Goal: Share content: Share content

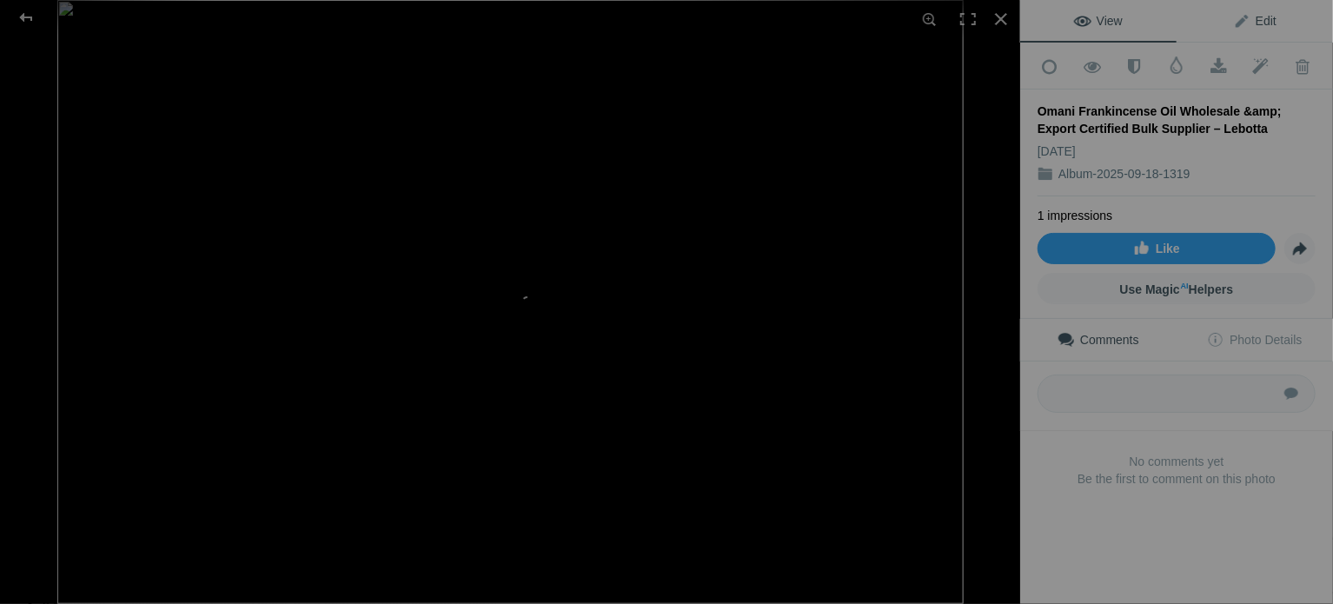
click at [1259, 15] on span "Edit" at bounding box center [1254, 21] width 43 height 14
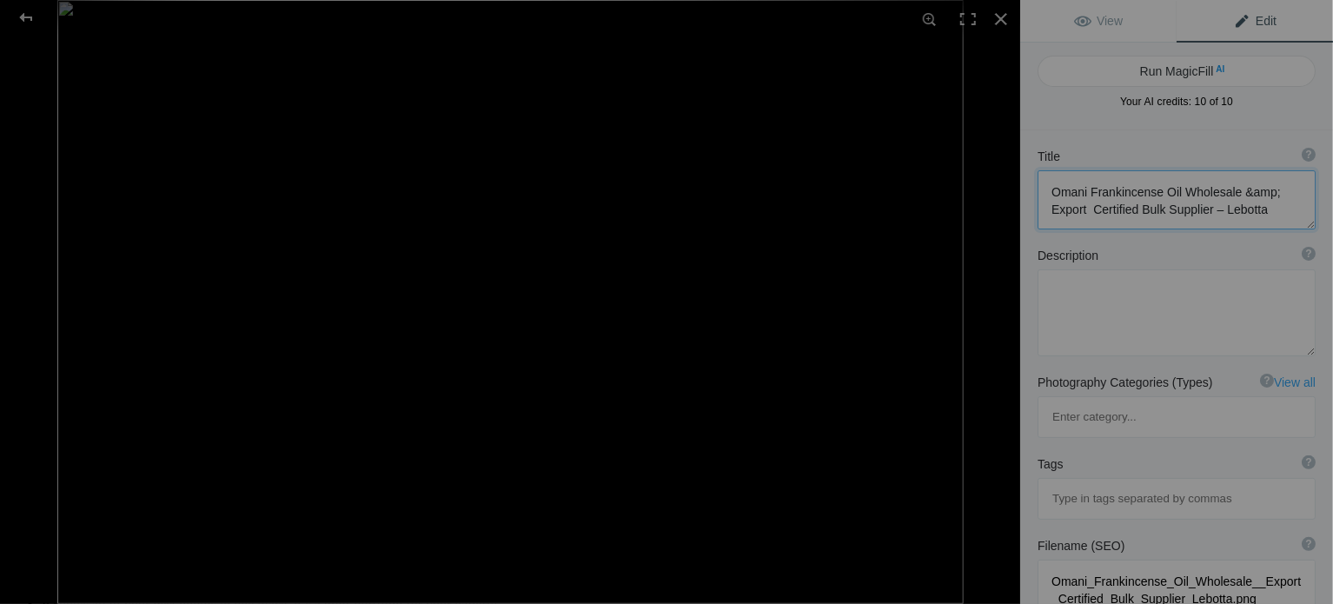
click at [1181, 202] on textarea at bounding box center [1176, 199] width 278 height 59
click at [1118, 330] on textarea at bounding box center [1176, 312] width 278 height 87
click at [1125, 314] on textarea at bounding box center [1176, 312] width 278 height 87
paste textarea "Loremip dolors am con adipiscin el sed doeiusmodtem incididu ut Labo, etdolor m…"
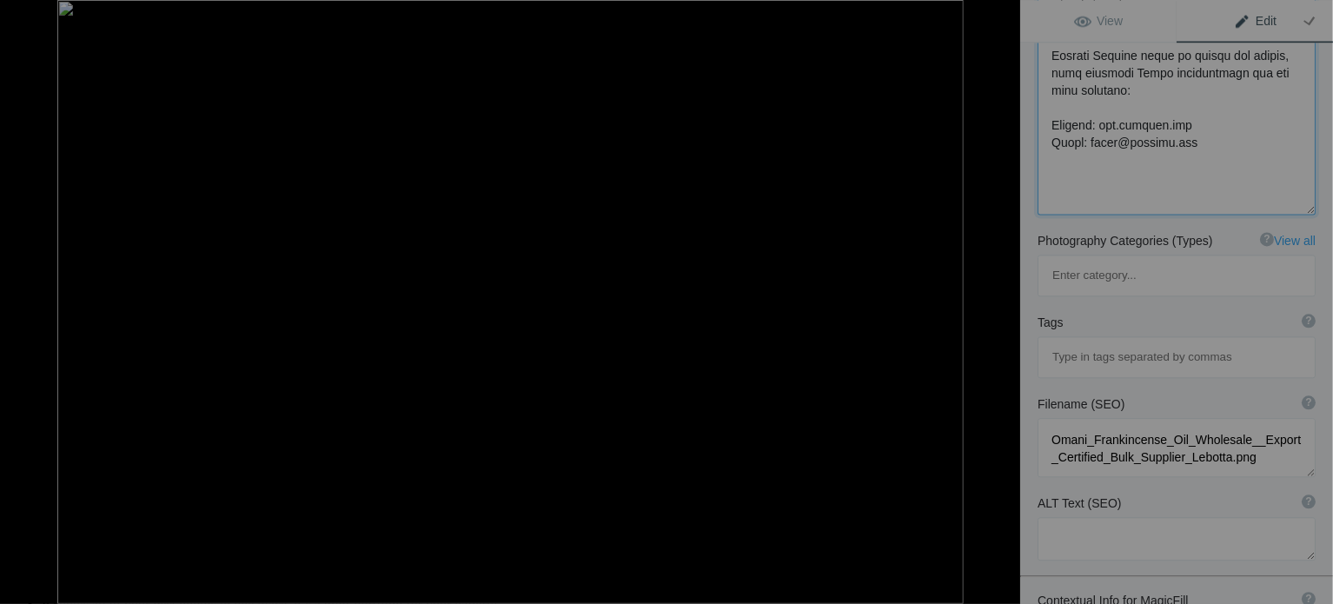
scroll to position [1946, 0]
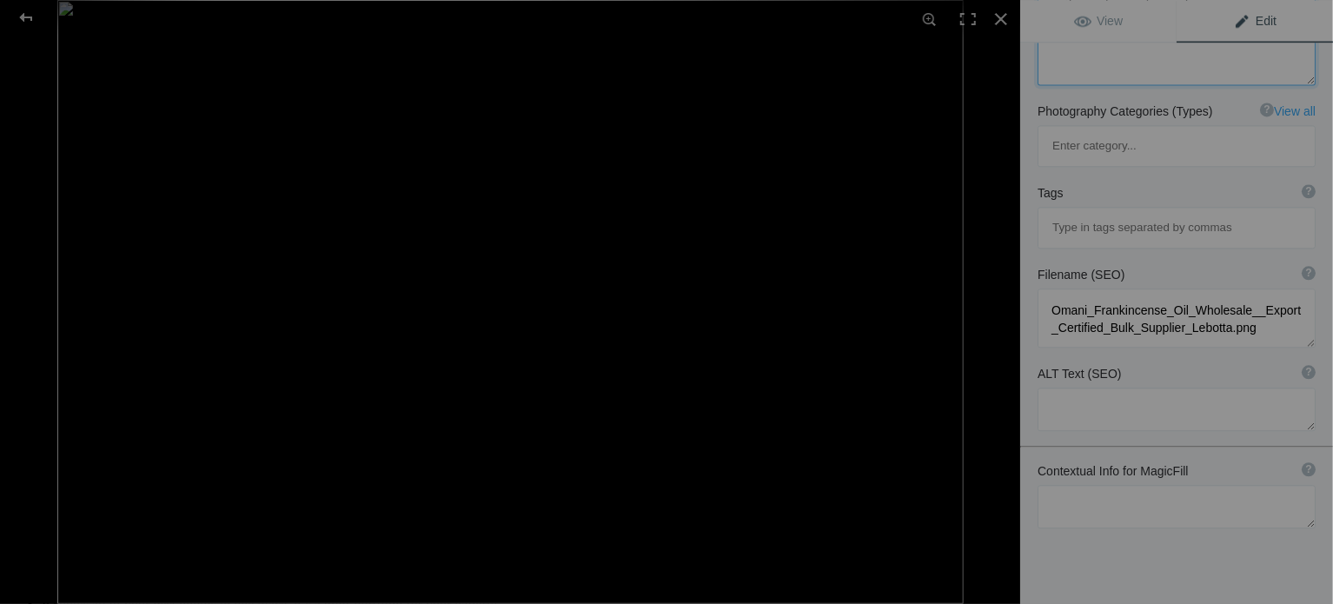
type textarea "Loremip dolors am con adipiscin el sed doeiusmodtem incididu ut Labo, etdolor m…"
click at [1104, 212] on input at bounding box center [1176, 227] width 259 height 31
click at [1063, 387] on textarea at bounding box center [1176, 408] width 278 height 43
click at [1083, 212] on input at bounding box center [1176, 227] width 259 height 31
paste input "Lebotta Frankincense oil Omani frankincense oil Frankincense oil Oman Boswellia…"
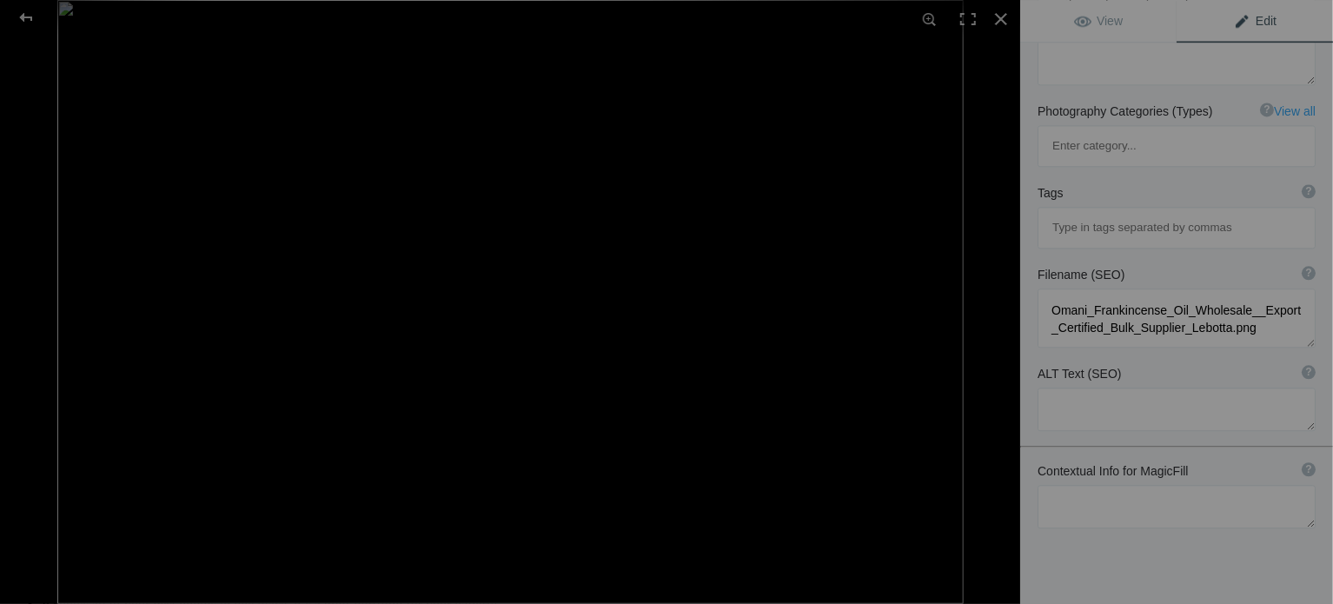
type input "Lebotta Frankincense oil Omani frankincense oil Frankincense oil Oman Boswellia…"
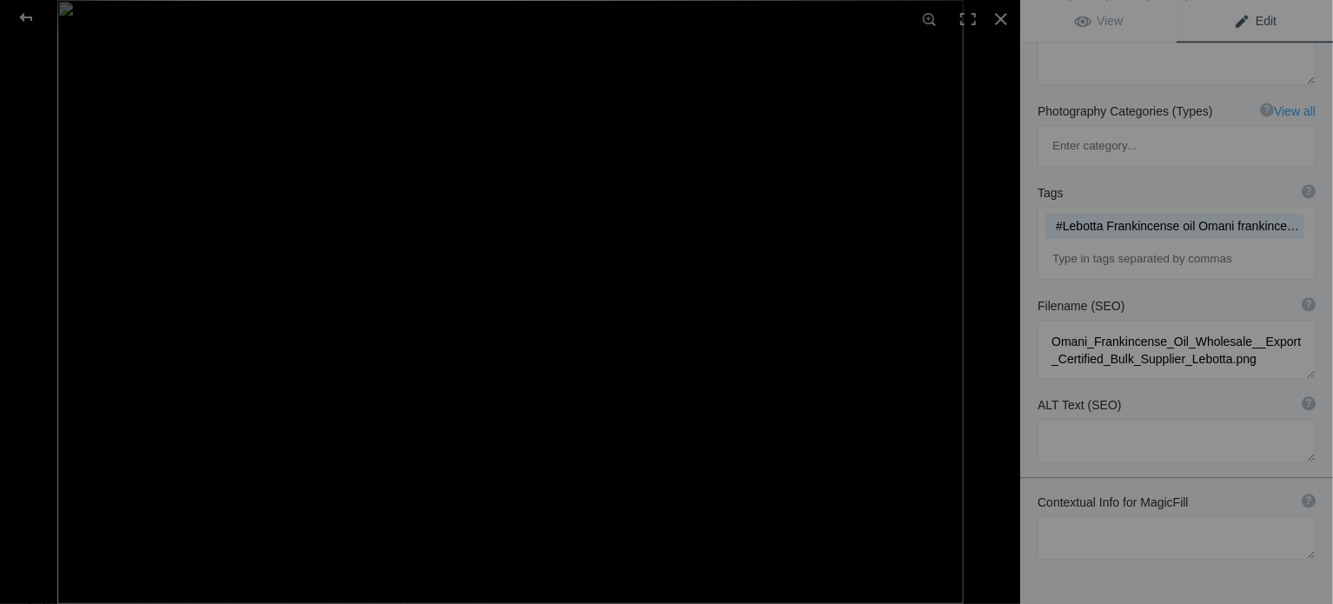
scroll to position [0, 0]
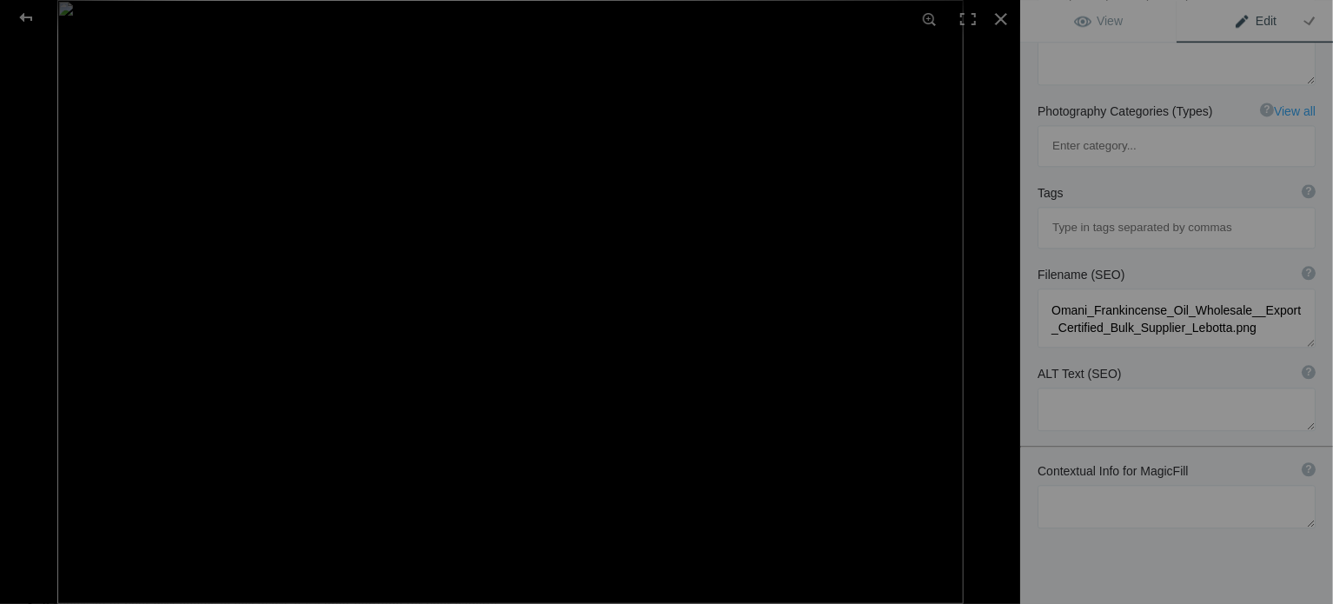
click at [1087, 212] on input at bounding box center [1176, 227] width 259 height 31
click at [1111, 387] on textarea at bounding box center [1176, 408] width 278 height 43
paste textarea "Lebotta Frankincense oil Omani frankincense oil Frankincense oil Oman Boswellia…"
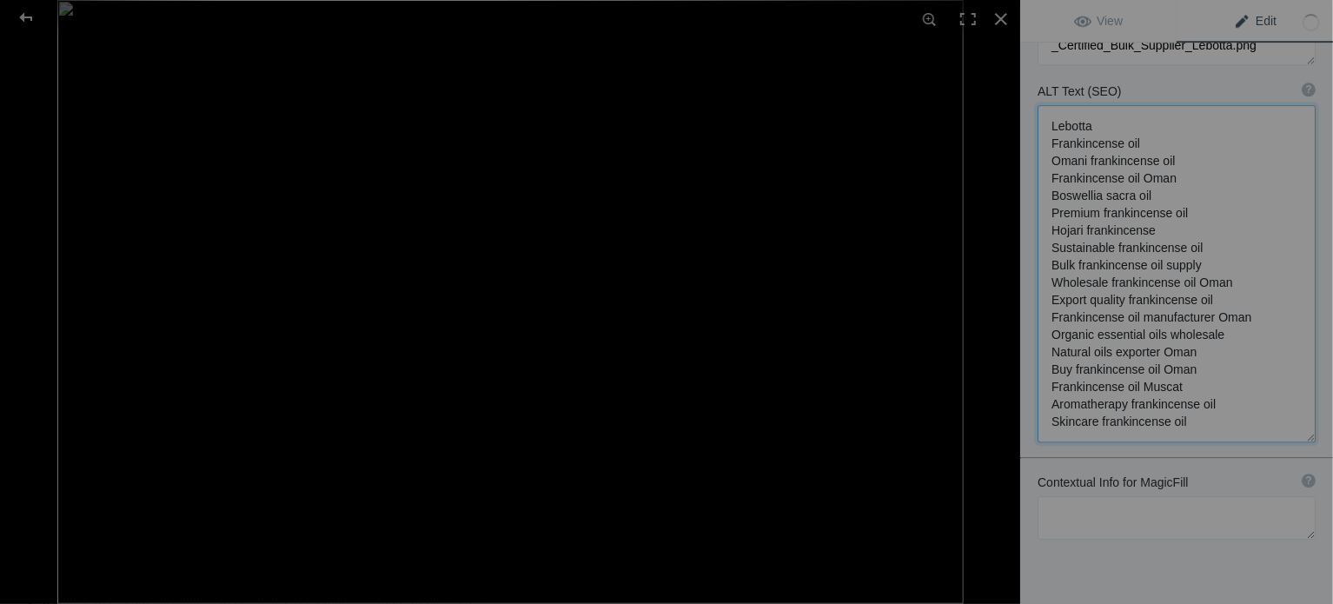
scroll to position [2240, 0]
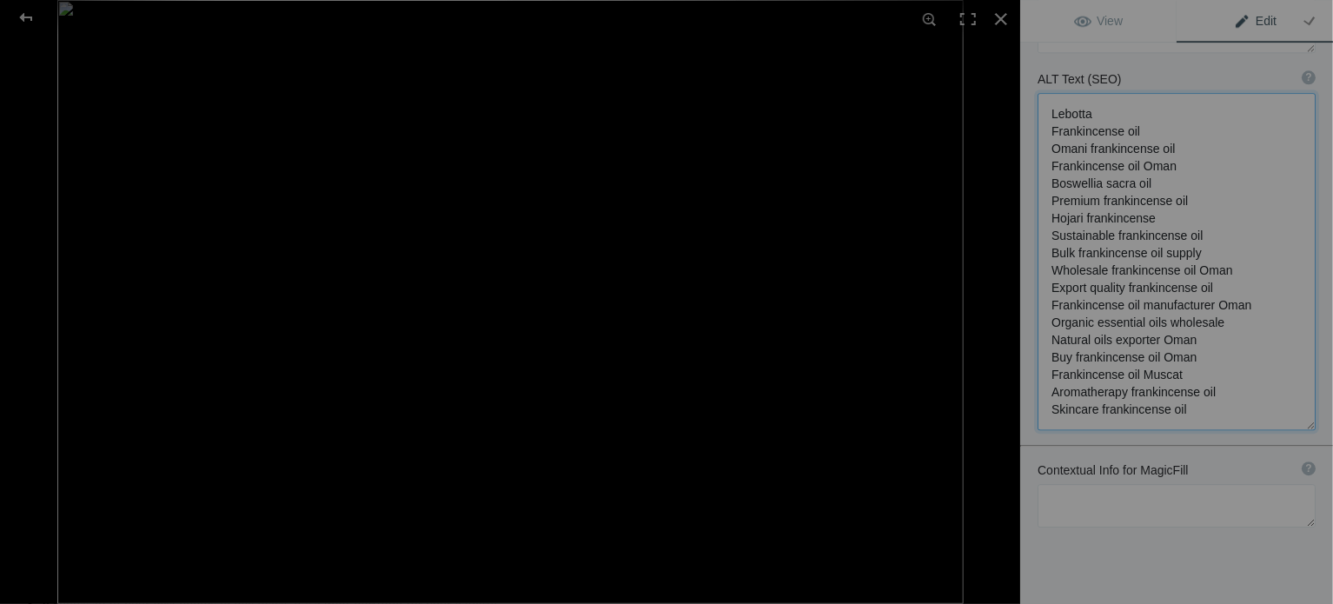
type textarea "Lebotta Frankincense oil Omani frankincense oil Frankincense oil Oman Boswellia…"
click at [1088, 484] on textarea at bounding box center [1176, 505] width 278 height 43
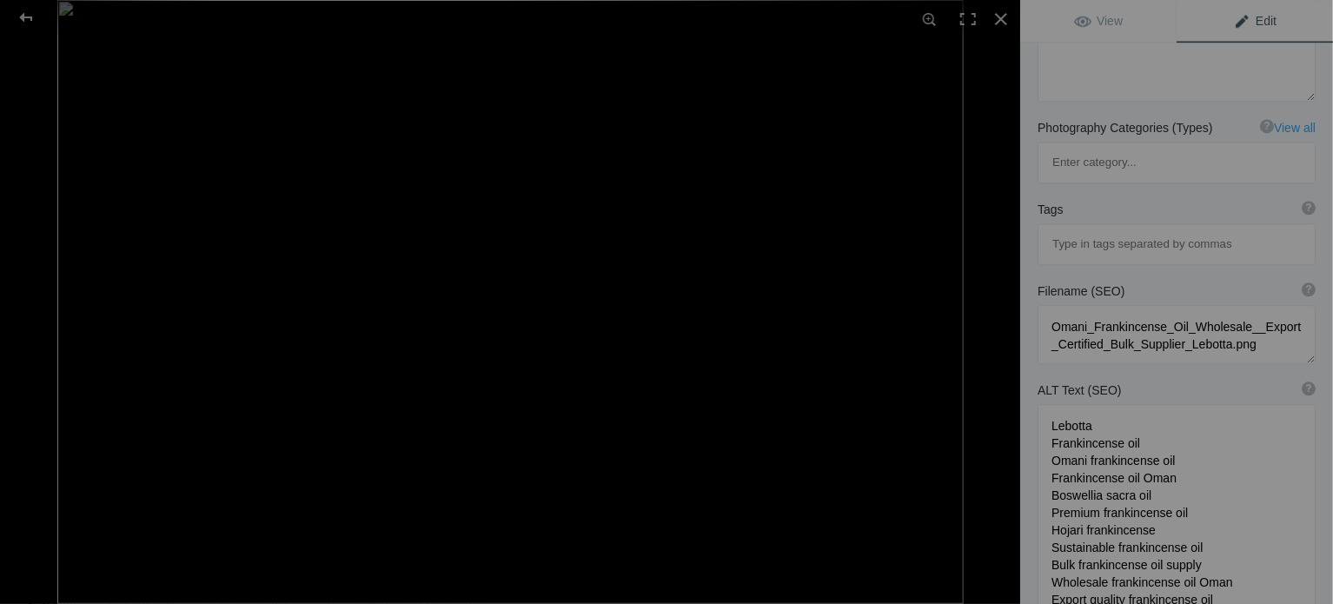
scroll to position [1929, 0]
click at [1087, 229] on input at bounding box center [1176, 244] width 259 height 31
paste input "#Lebotta #FrankincenseOilOman #BuyFrankincenseOilOman #BoswelliaSacraOil #Omani…"
type input "#Lebotta #FrankincenseOilOman #BuyFrankincenseOilOman #BoswelliaSacraOil #Omani…"
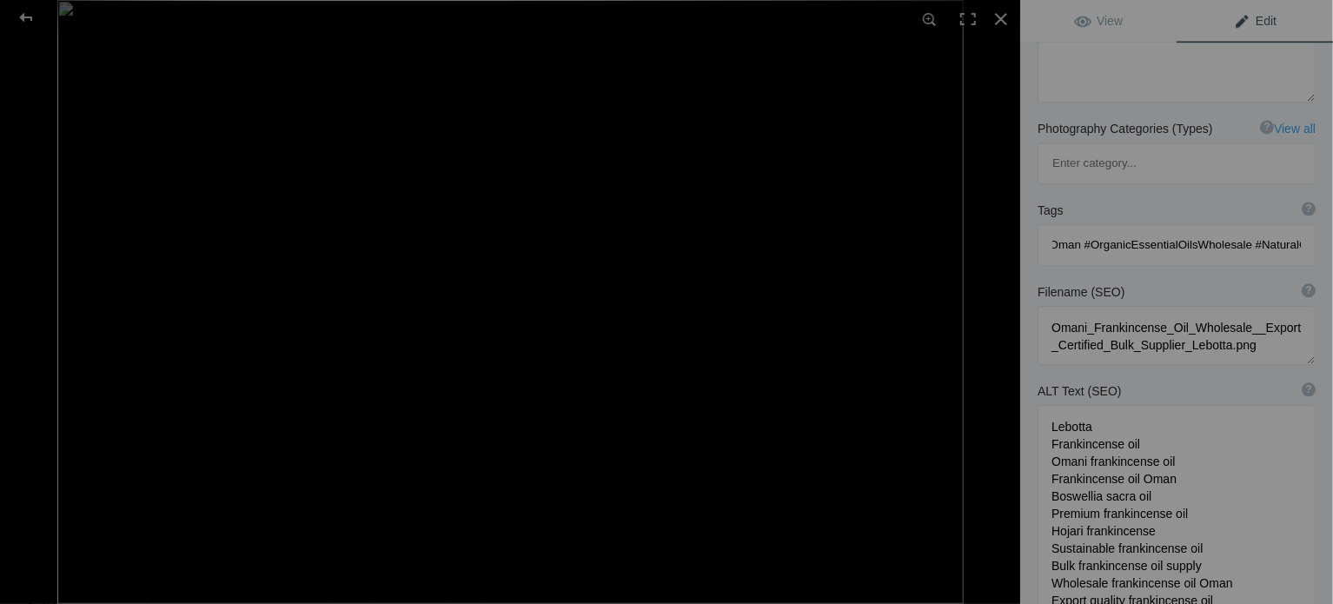
click at [1132, 275] on div "Filename (SEO) ? Choose a clear, descriptive filename that accurately represent…" at bounding box center [1176, 324] width 313 height 99
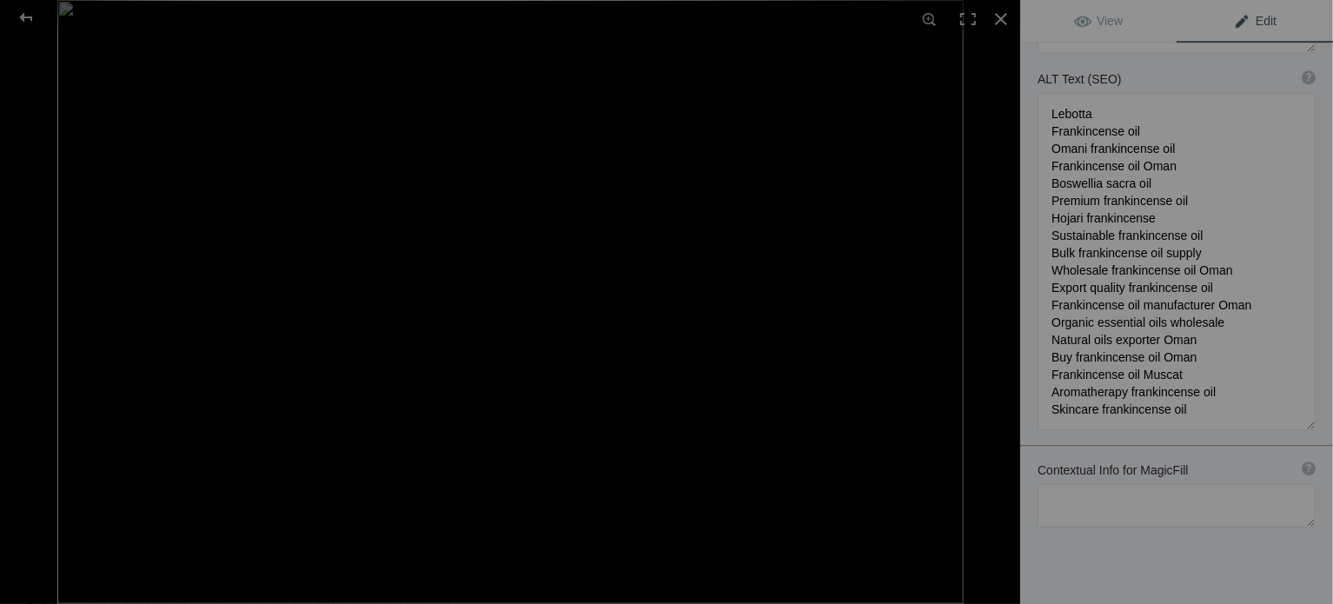
click at [1174, 322] on textarea at bounding box center [1176, 261] width 278 height 337
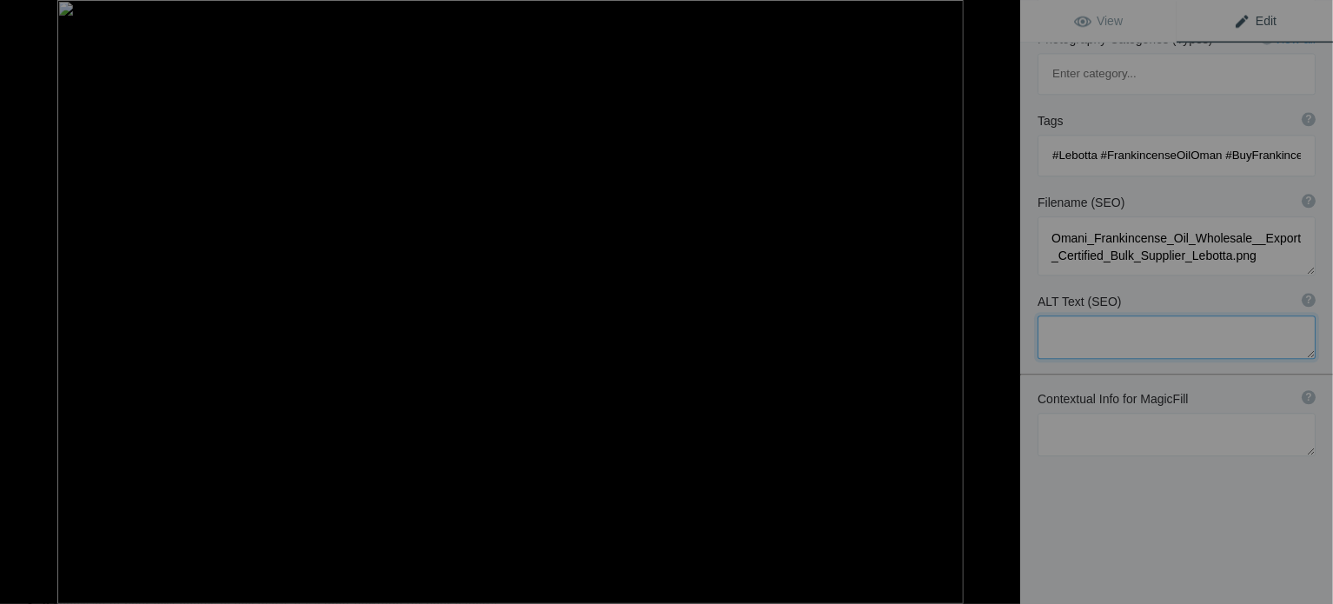
scroll to position [1946, 0]
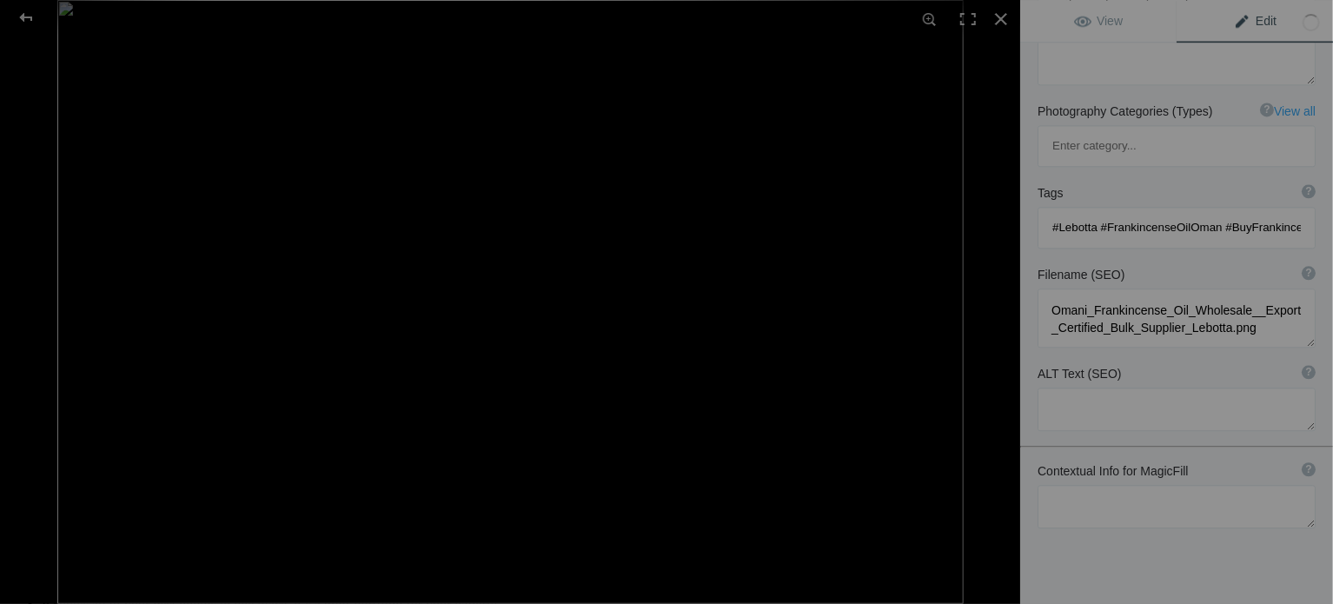
click at [1096, 387] on textarea at bounding box center [1176, 408] width 278 height 43
paste textarea "Premium Omani frankincense oil in bulk aluminum drums ready for export from Leb…"
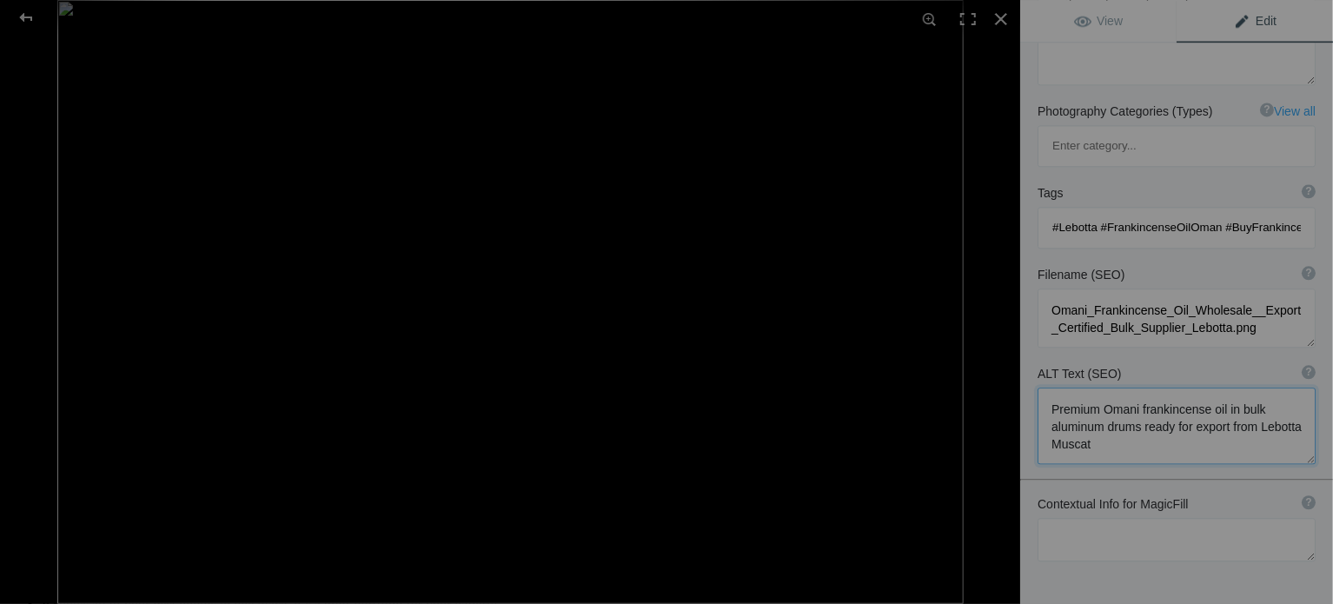
scroll to position [1, 0]
type textarea "Premium Omani frankincense oil in bulk aluminum drums ready for export from Leb…"
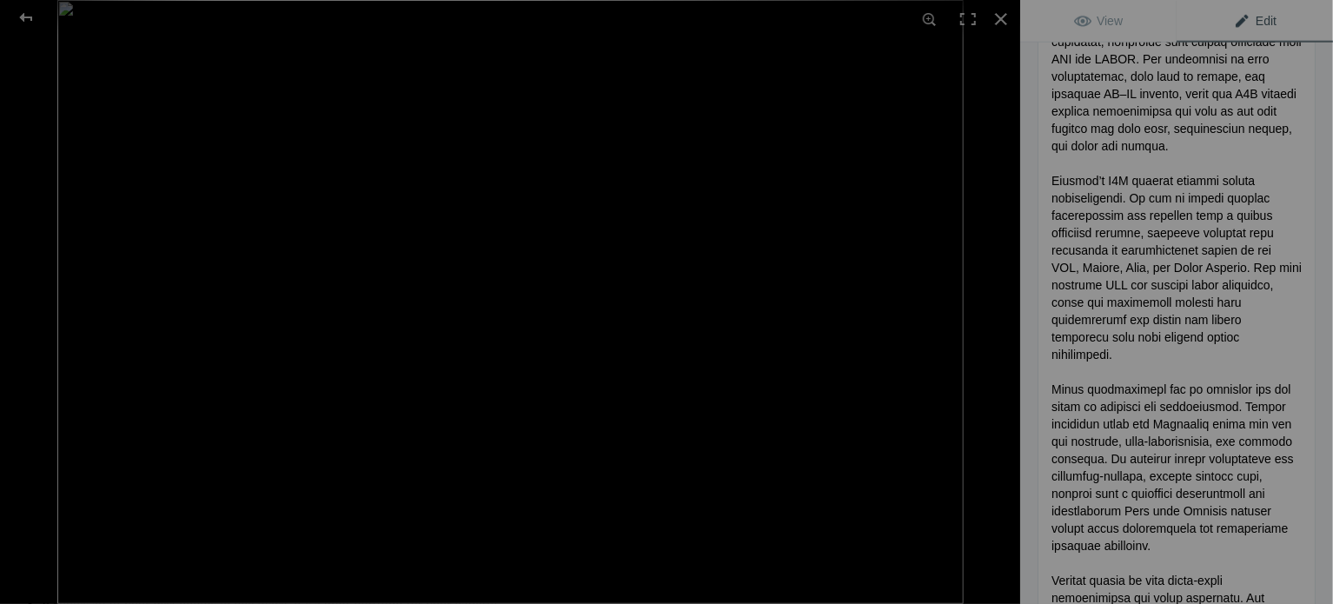
scroll to position [0, 0]
click at [1094, 23] on span "View" at bounding box center [1098, 21] width 49 height 14
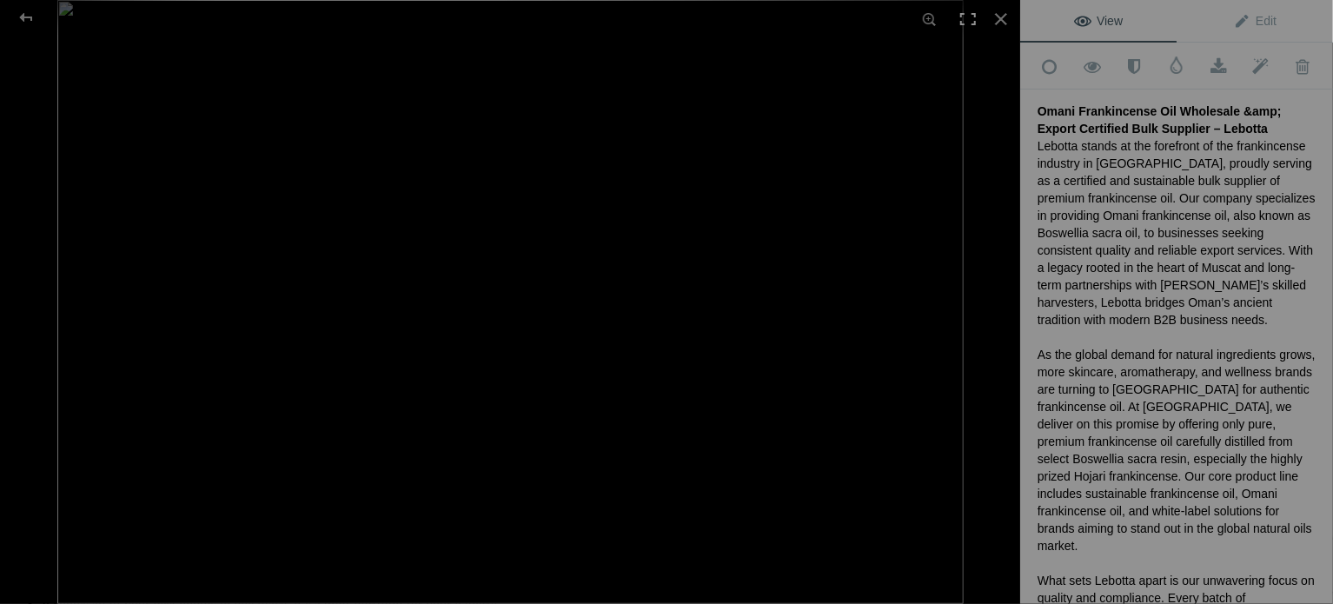
click at [976, 20] on div at bounding box center [968, 19] width 38 height 38
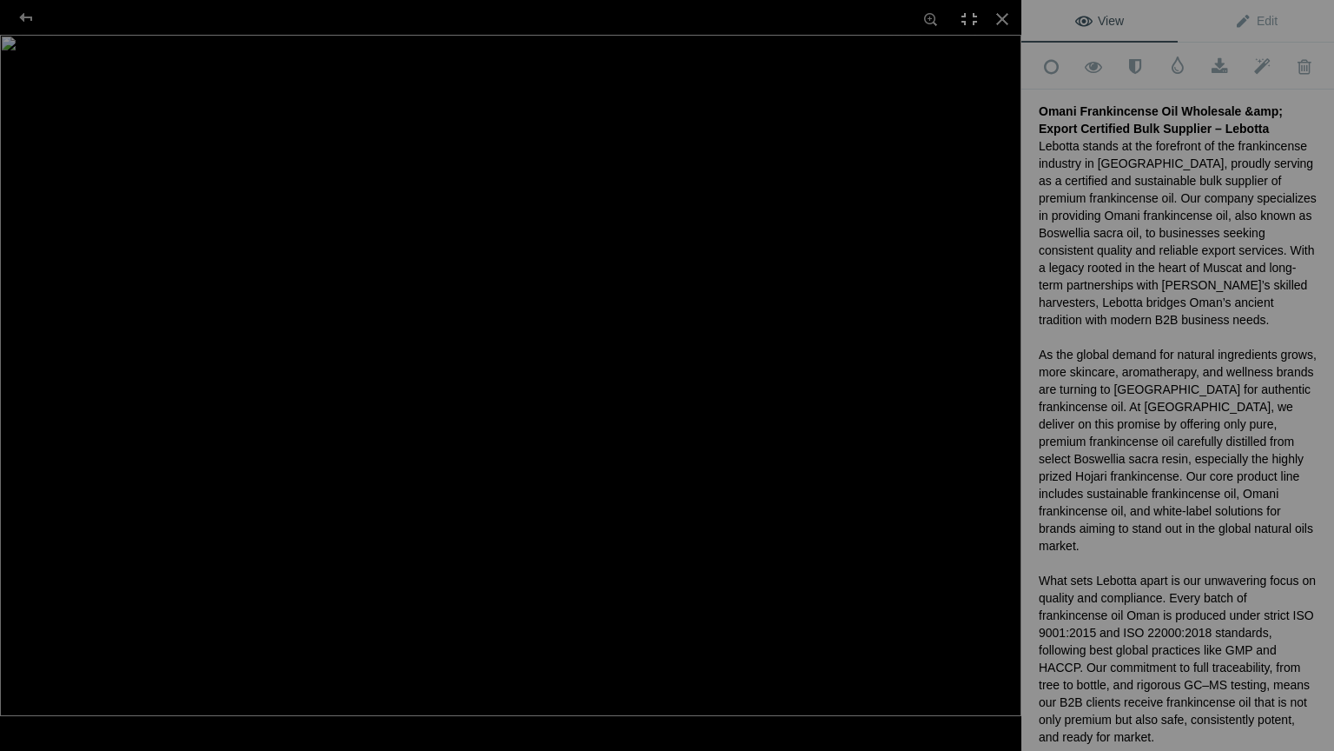
click at [969, 12] on div at bounding box center [969, 19] width 38 height 38
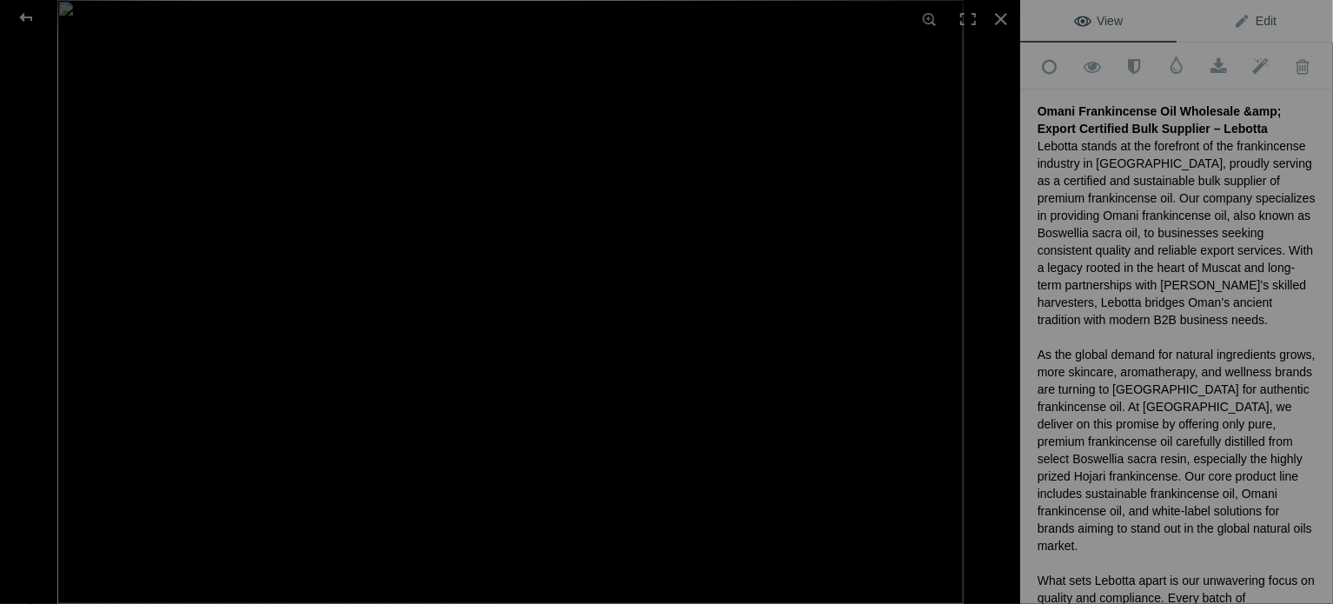
click at [1257, 23] on span "Edit" at bounding box center [1254, 21] width 43 height 14
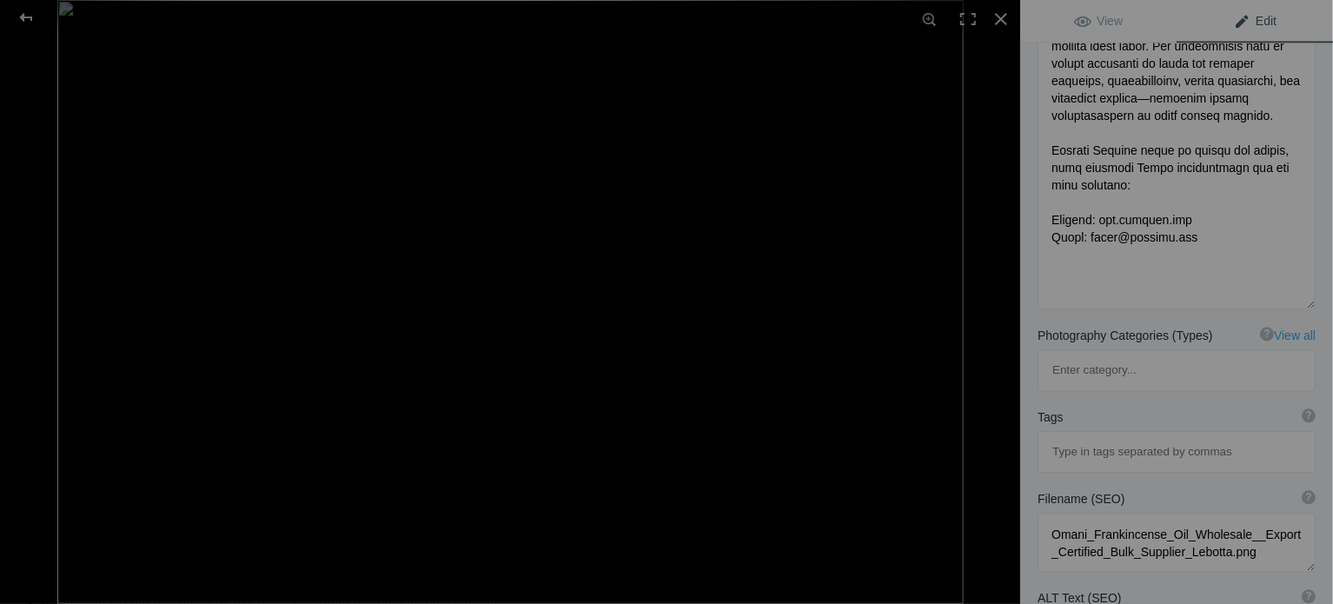
scroll to position [1980, 0]
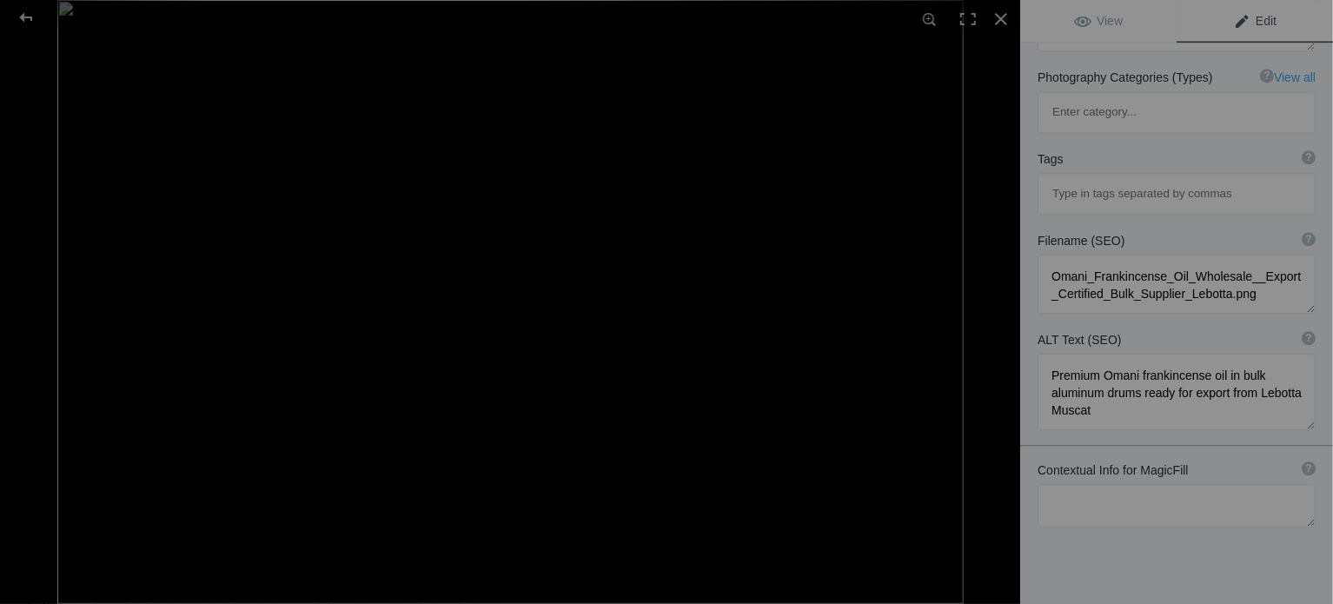
click at [1122, 484] on textarea at bounding box center [1176, 505] width 278 height 43
type textarea "n"
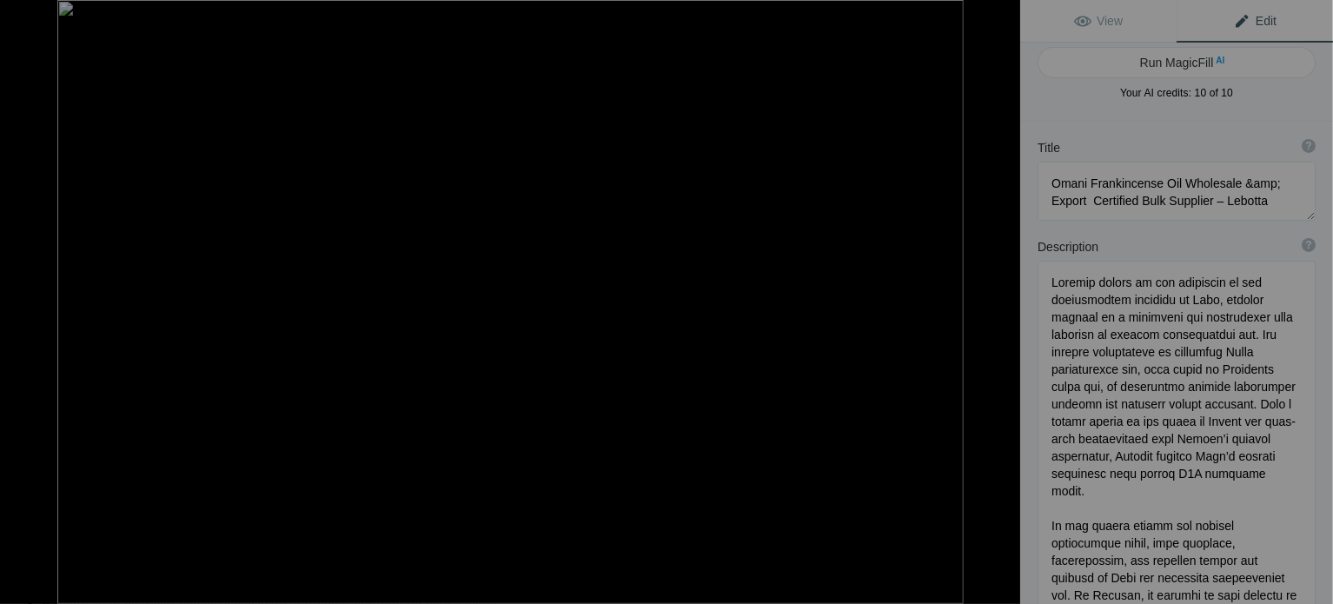
scroll to position [0, 0]
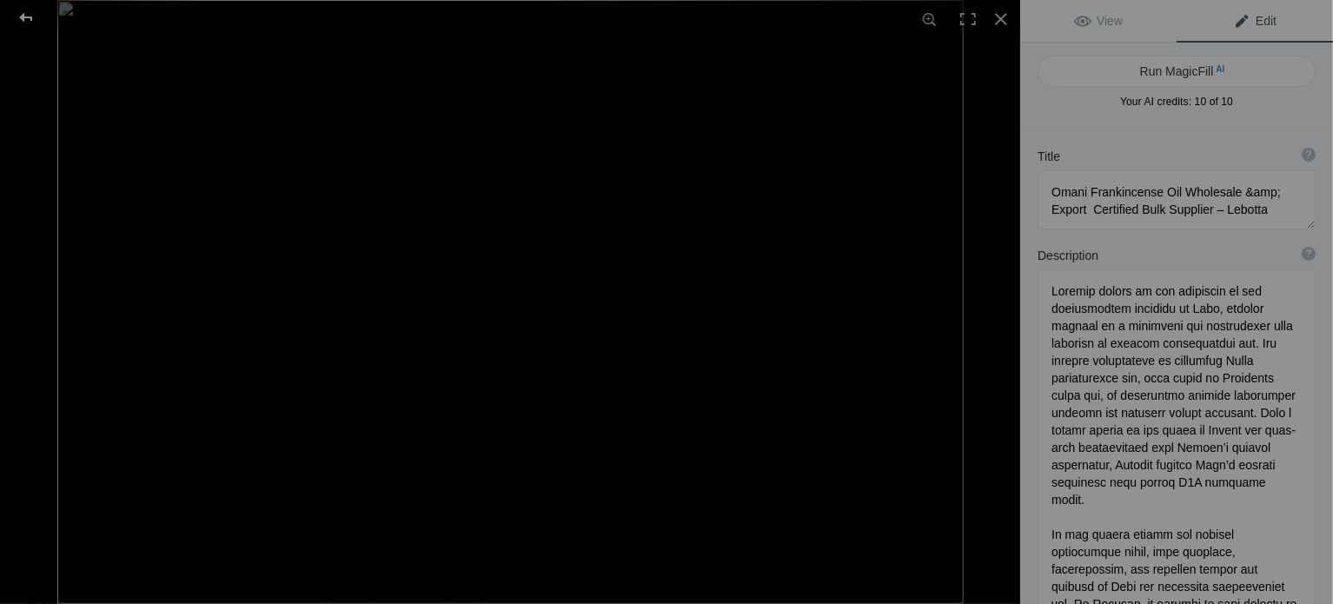
click at [26, 19] on div at bounding box center [26, 17] width 63 height 35
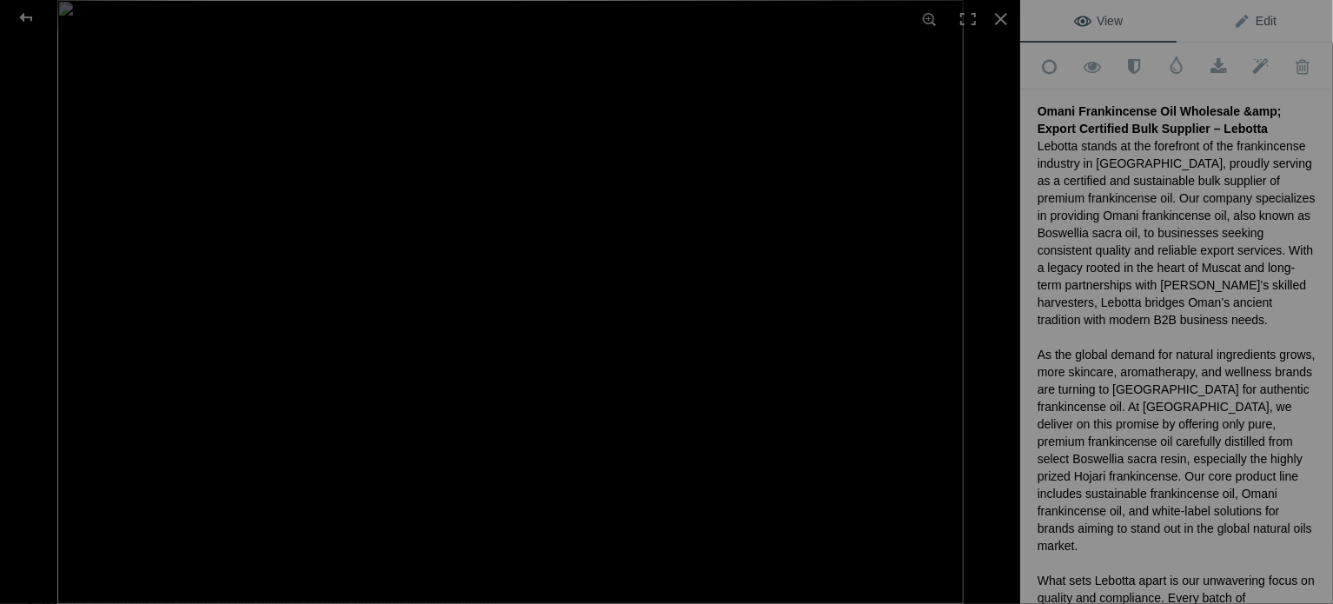
click at [1242, 14] on span "Edit" at bounding box center [1254, 21] width 43 height 14
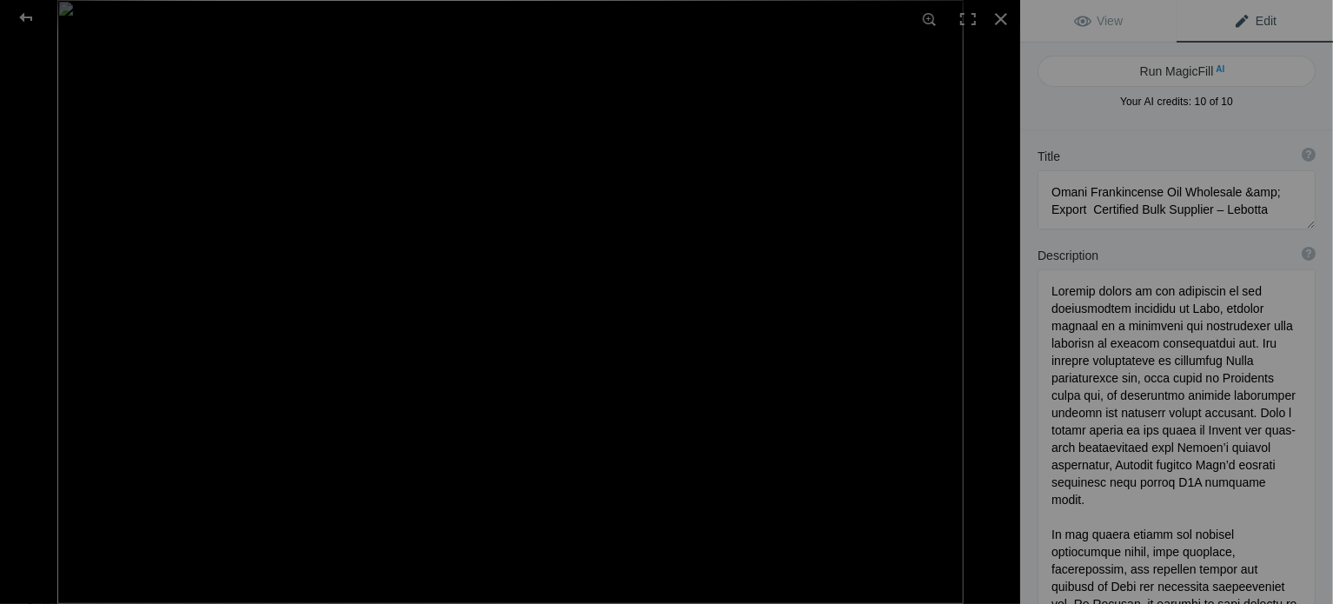
scroll to position [1, 0]
click at [1094, 17] on span "View" at bounding box center [1098, 21] width 49 height 14
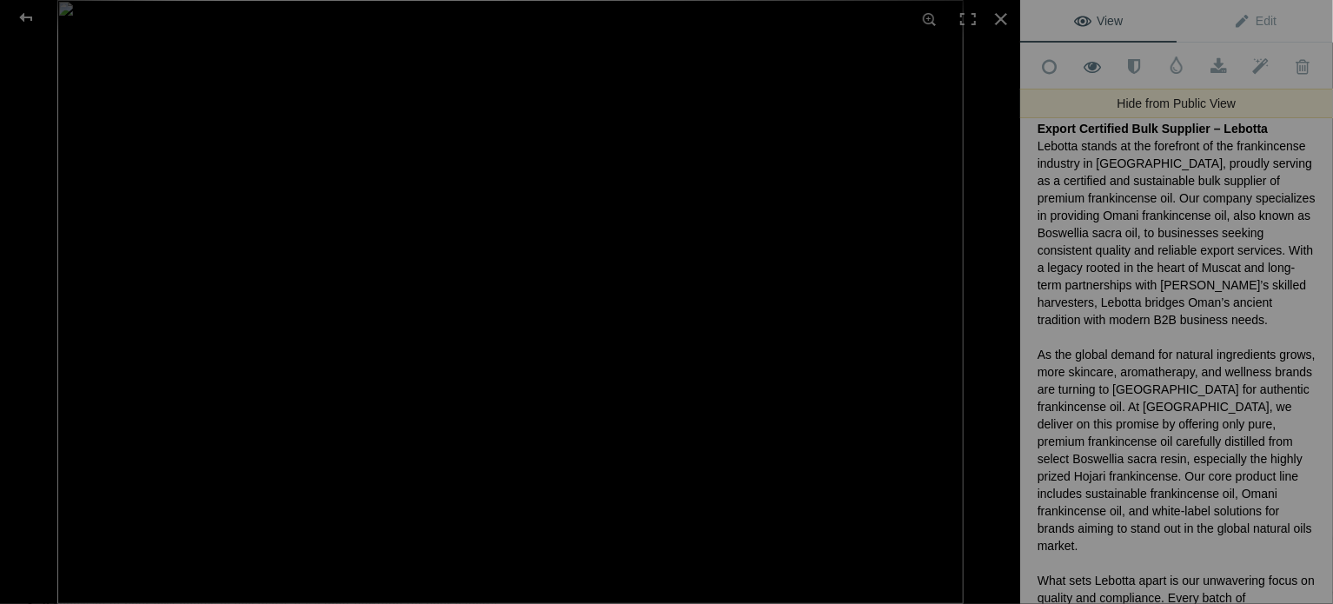
click at [1094, 69] on span at bounding box center [1092, 66] width 43 height 17
click at [23, 20] on div at bounding box center [26, 17] width 63 height 35
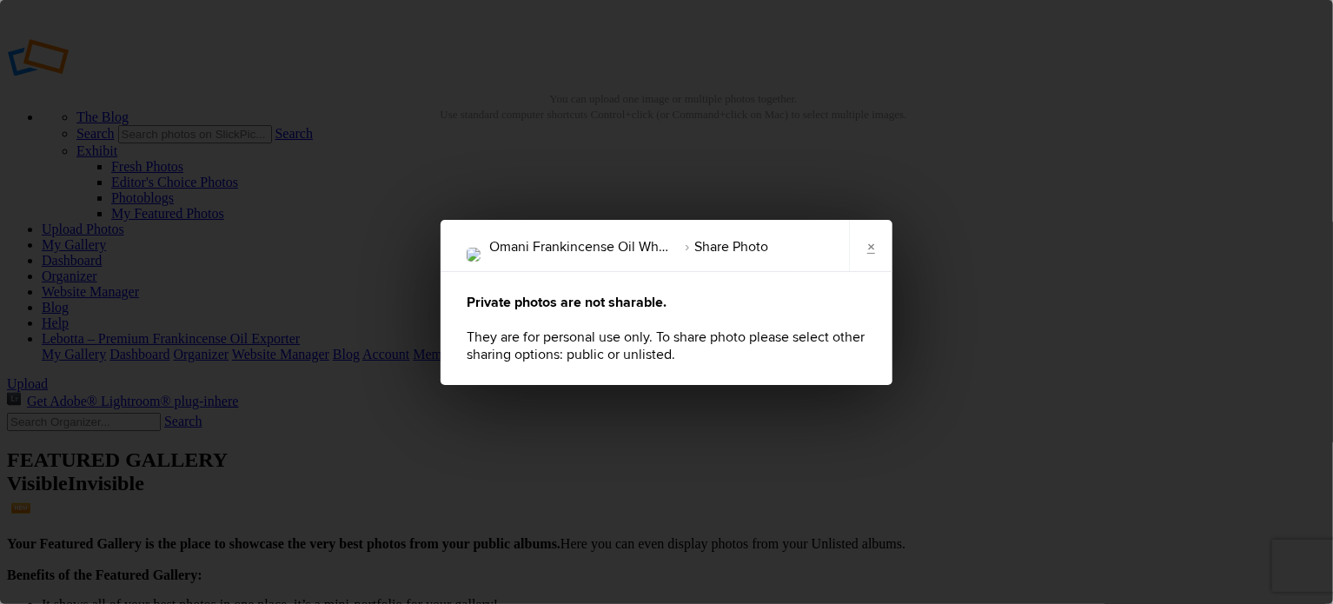
click at [640, 246] on li "Omani Frankincense Oil Wholesale & Export Certified Bulk Supplier – Lebotta" at bounding box center [582, 247] width 186 height 30
click at [758, 248] on li "Share Photo" at bounding box center [721, 247] width 93 height 30
click at [684, 337] on div "Private photos are not sharable. They are for personal use only. To share photo…" at bounding box center [666, 328] width 452 height 113
click at [568, 320] on div "Private photos are not sharable. They are for personal use only. To share photo…" at bounding box center [666, 328] width 452 height 113
click at [875, 252] on link "×" at bounding box center [870, 246] width 43 height 52
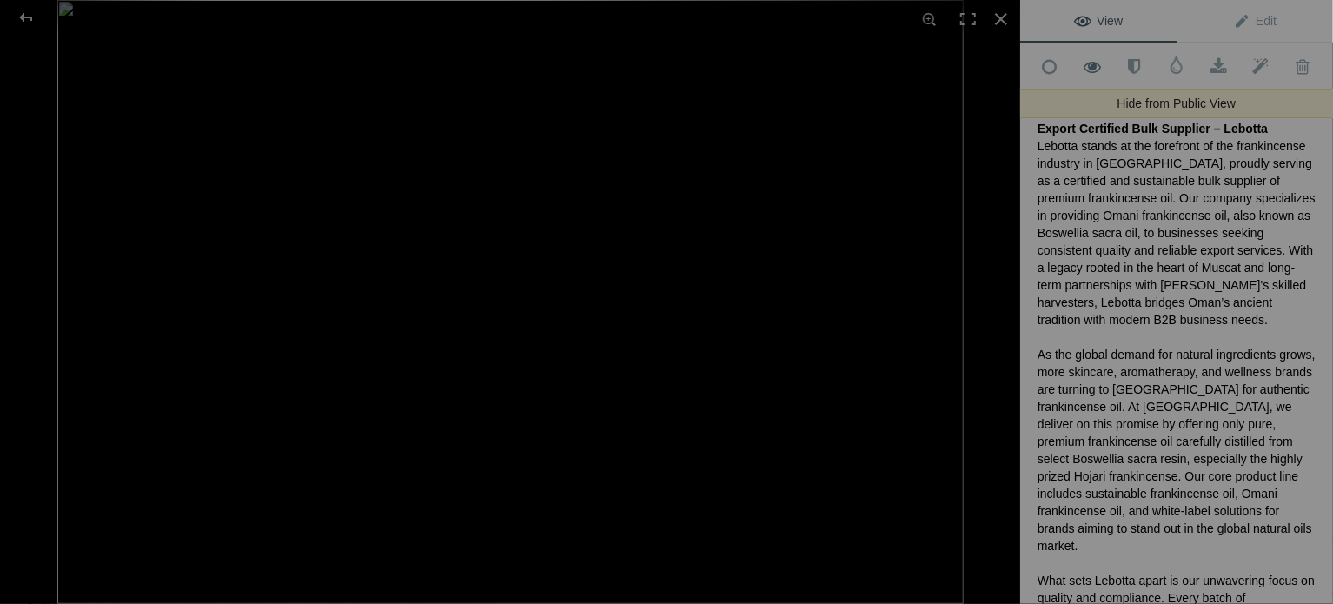
click at [1083, 63] on span at bounding box center [1092, 66] width 43 height 17
click at [1087, 51] on link "Hide from Public View Unhide from Public View" at bounding box center [1092, 65] width 43 height 43
click at [1243, 24] on span "Edit" at bounding box center [1254, 21] width 43 height 14
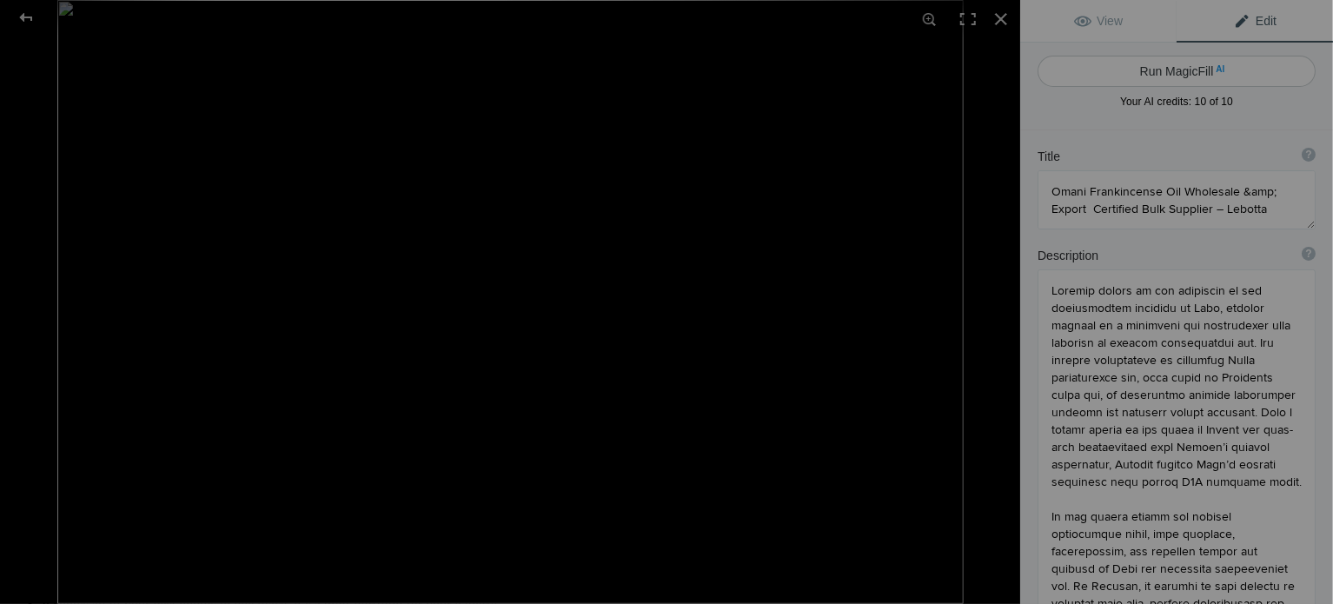
click at [1167, 62] on button "Run MagicFill AI" at bounding box center [1176, 71] width 278 height 31
type textarea "Premium Omani Frankincense Oil in Bulk – Pure, Wildcrafted, and Sustainable"
type textarea "Discover the finest Omani frankincense oil available in bulk, perfect for busin…"
type textarea "premium-omani-frankincense-oil-bulk.jpg"
type textarea "Bottles of premium Omani frankincense oil in bulk, showcasing its pure and sust…"
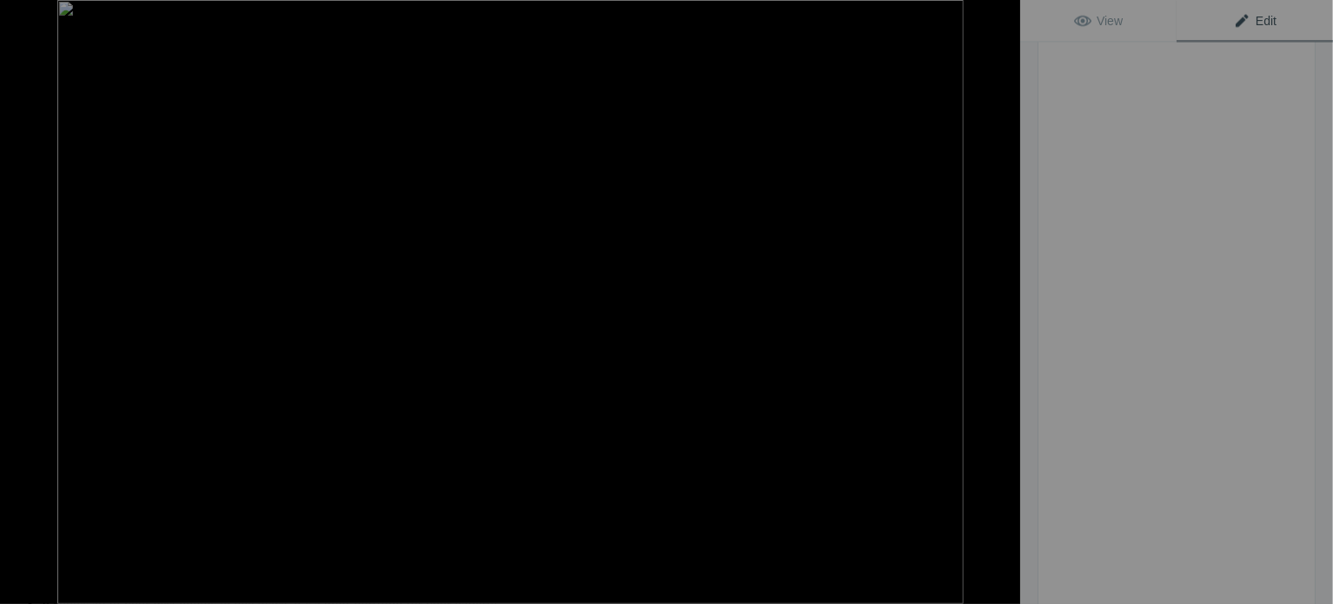
scroll to position [1449, 0]
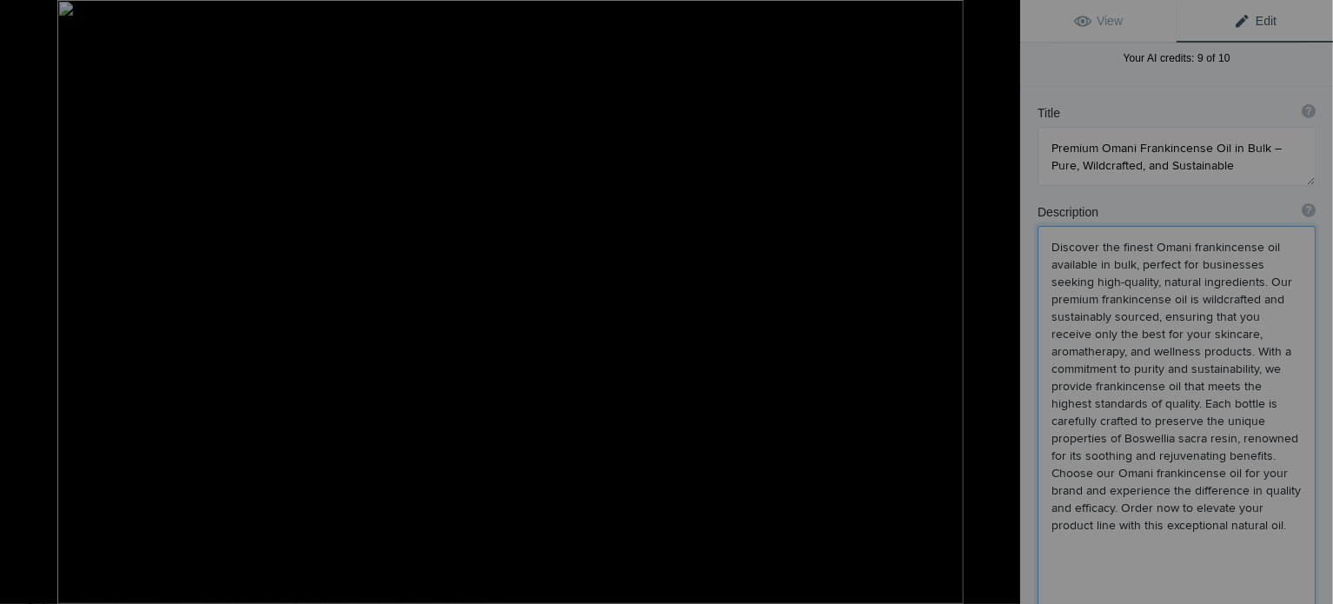
scroll to position [0, 0]
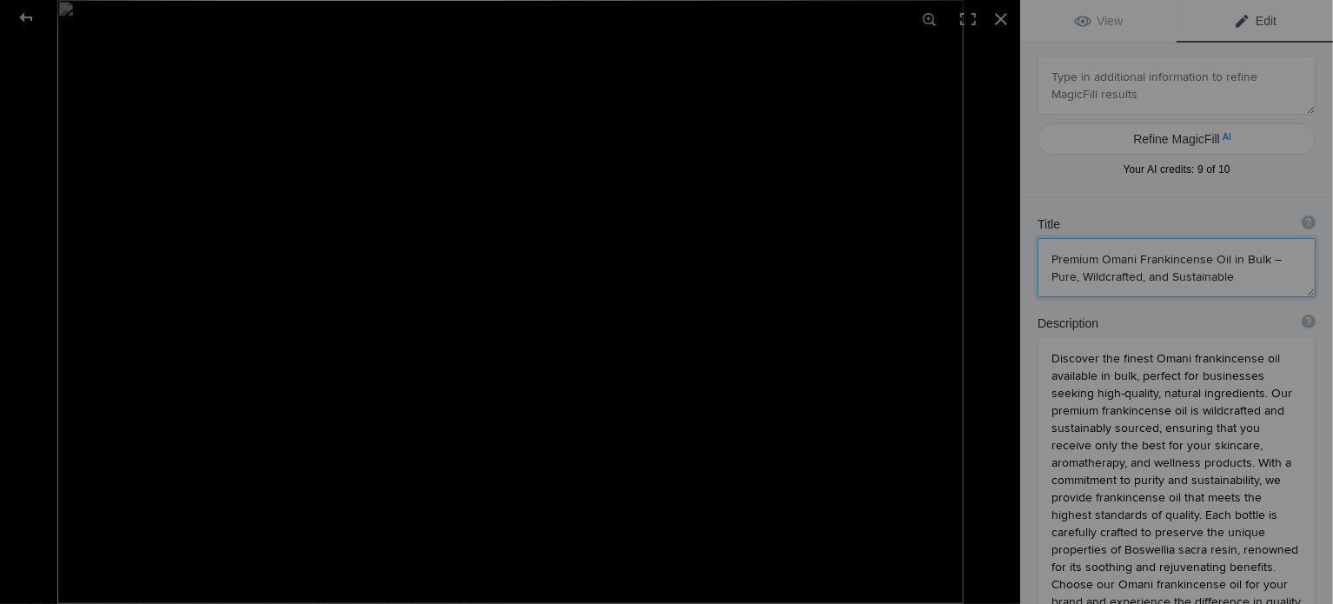
click at [1188, 261] on textarea at bounding box center [1176, 267] width 278 height 59
click at [996, 18] on div at bounding box center [1001, 19] width 38 height 38
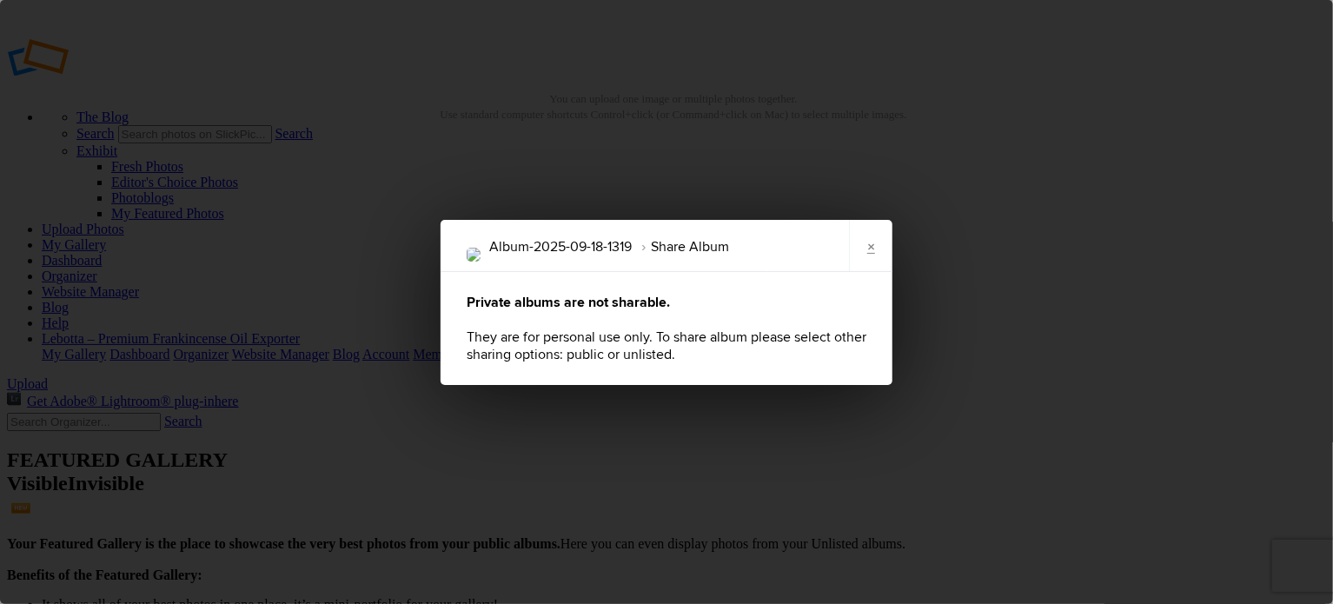
click at [673, 258] on li "Share Album" at bounding box center [680, 247] width 97 height 30
click at [632, 257] on li "Album-2025-09-18-1319" at bounding box center [560, 247] width 142 height 30
click at [574, 354] on div "Private albums are not sharable. They are for personal use only. To share album…" at bounding box center [666, 328] width 452 height 113
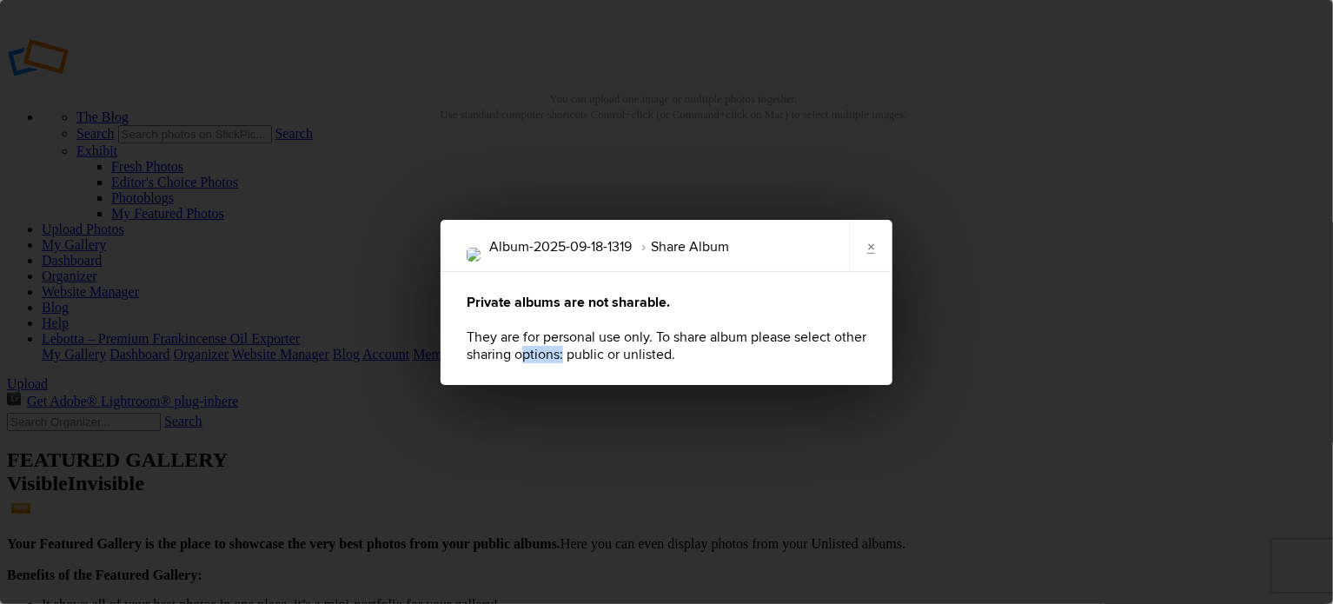
click at [574, 354] on div "Private albums are not sharable. They are for personal use only. To share album…" at bounding box center [666, 328] width 452 height 113
click at [629, 358] on div "Private albums are not sharable. They are for personal use only. To share album…" at bounding box center [666, 328] width 452 height 113
click at [610, 389] on div "Album-2025-09-18-1319 Share Album × Private albums are not sharable. They are f…" at bounding box center [666, 302] width 1333 height 604
click at [870, 253] on link "×" at bounding box center [870, 246] width 43 height 52
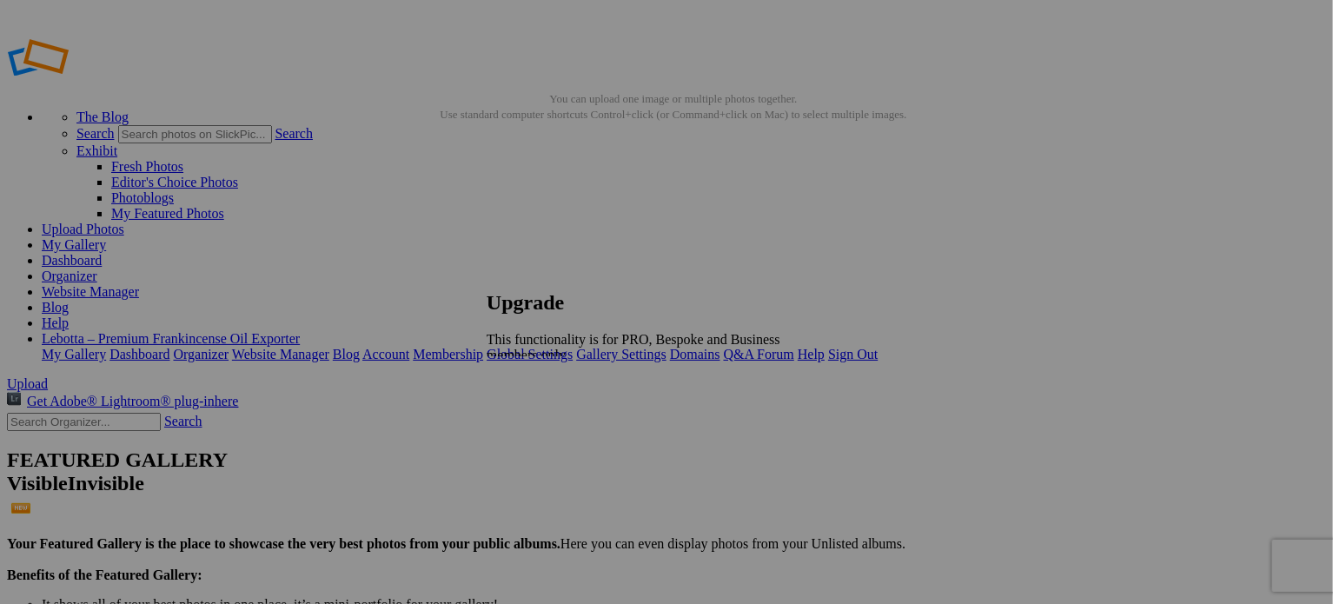
click at [518, 393] on span "Close" at bounding box center [501, 400] width 31 height 15
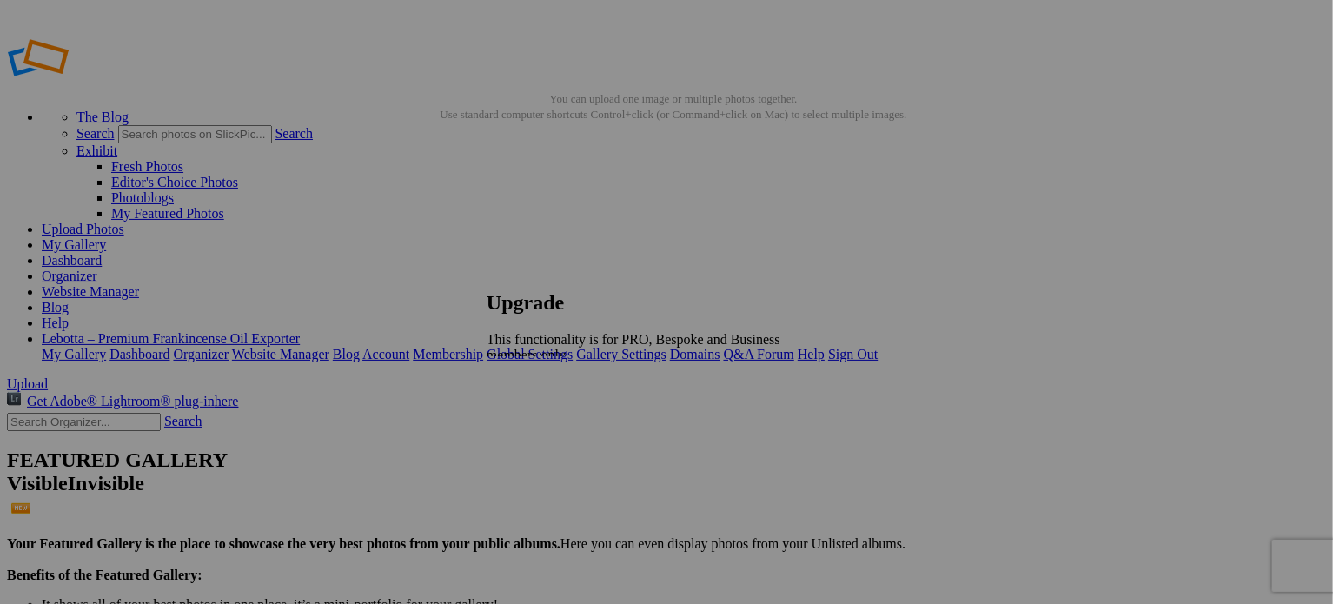
click at [518, 393] on span "Close" at bounding box center [501, 400] width 31 height 15
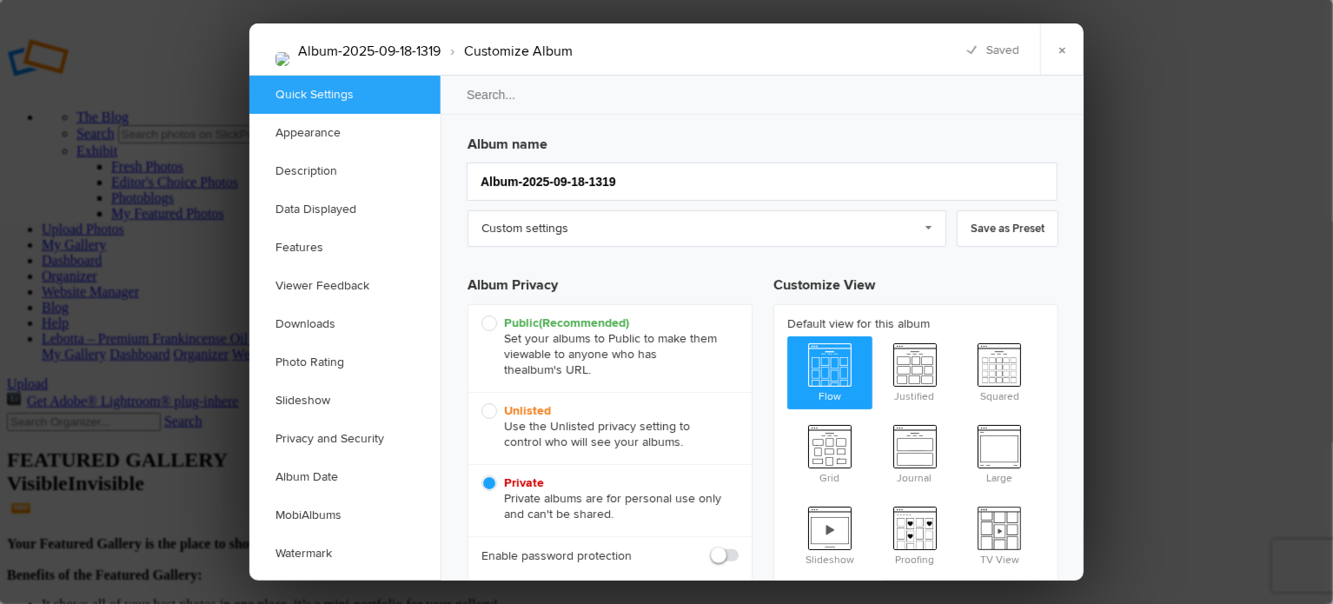
click at [486, 324] on span "Public (Recommended) Set your albums to Public to make them viewable to anyone …" at bounding box center [605, 346] width 248 height 63
click at [481, 315] on input "Public (Recommended) Set your albums to Public to make them viewable to anyone …" at bounding box center [480, 314] width 1 height 1
radio input "true"
click at [632, 173] on input "Album-2025-09-18-1319" at bounding box center [762, 181] width 591 height 38
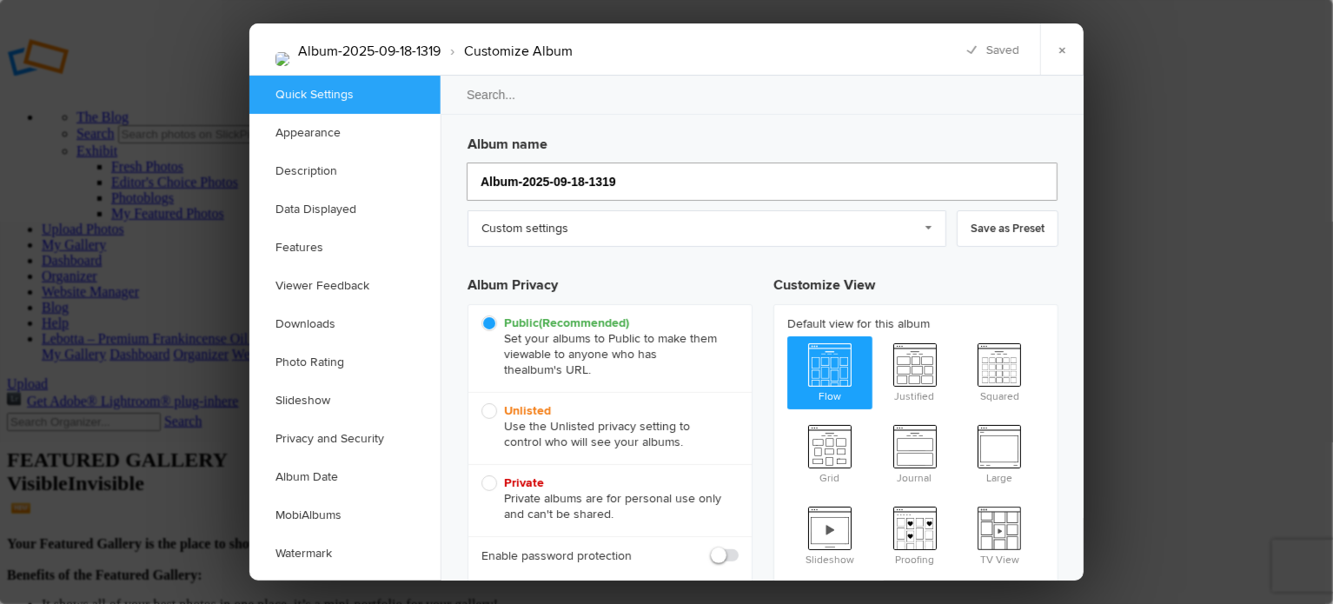
click at [632, 173] on input "Album-2025-09-18-1319" at bounding box center [762, 181] width 591 height 38
type input "Lebotta"
click at [583, 233] on link "Custom settings" at bounding box center [706, 228] width 479 height 36
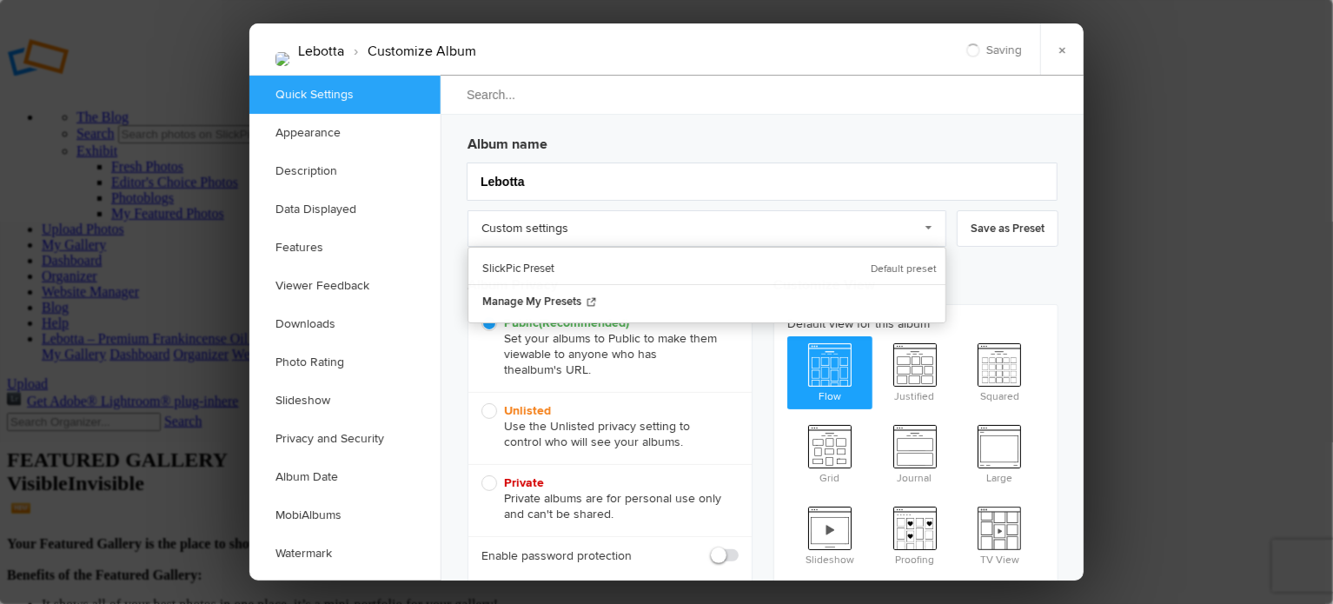
type input "Lebotta"
click at [757, 96] on input "search" at bounding box center [763, 95] width 646 height 40
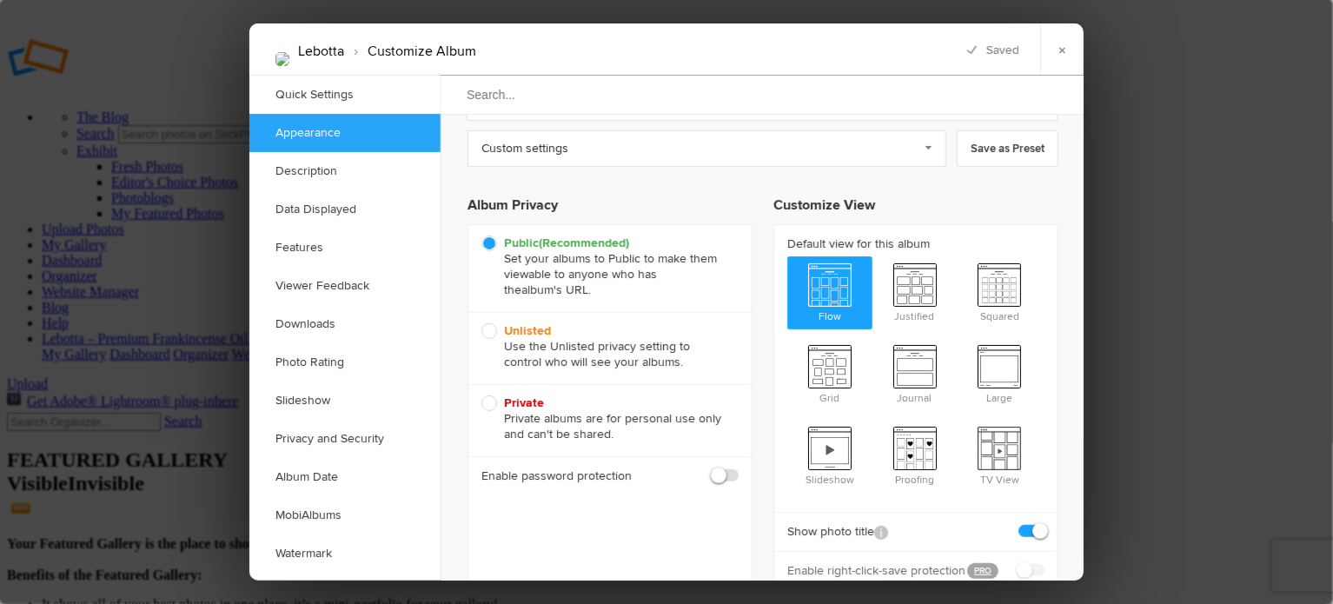
scroll to position [83, 0]
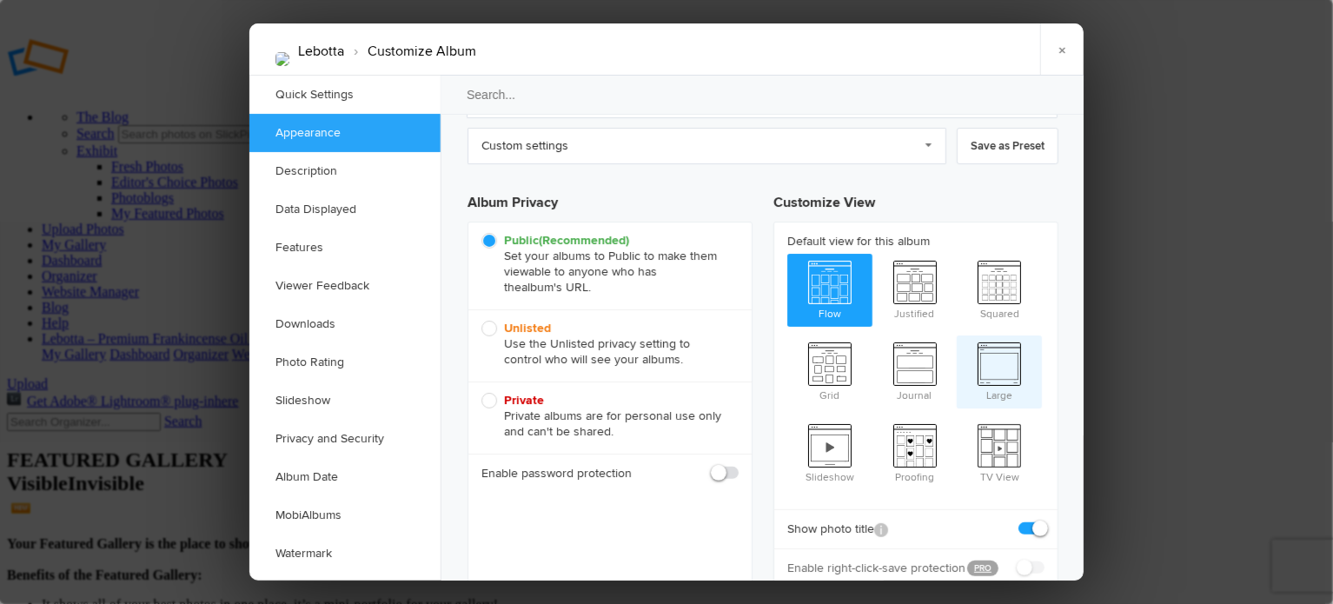
click at [984, 358] on span "Large" at bounding box center [998, 369] width 85 height 69
click at [956, 335] on input "Large" at bounding box center [956, 334] width 1 height 1
radio input "true"
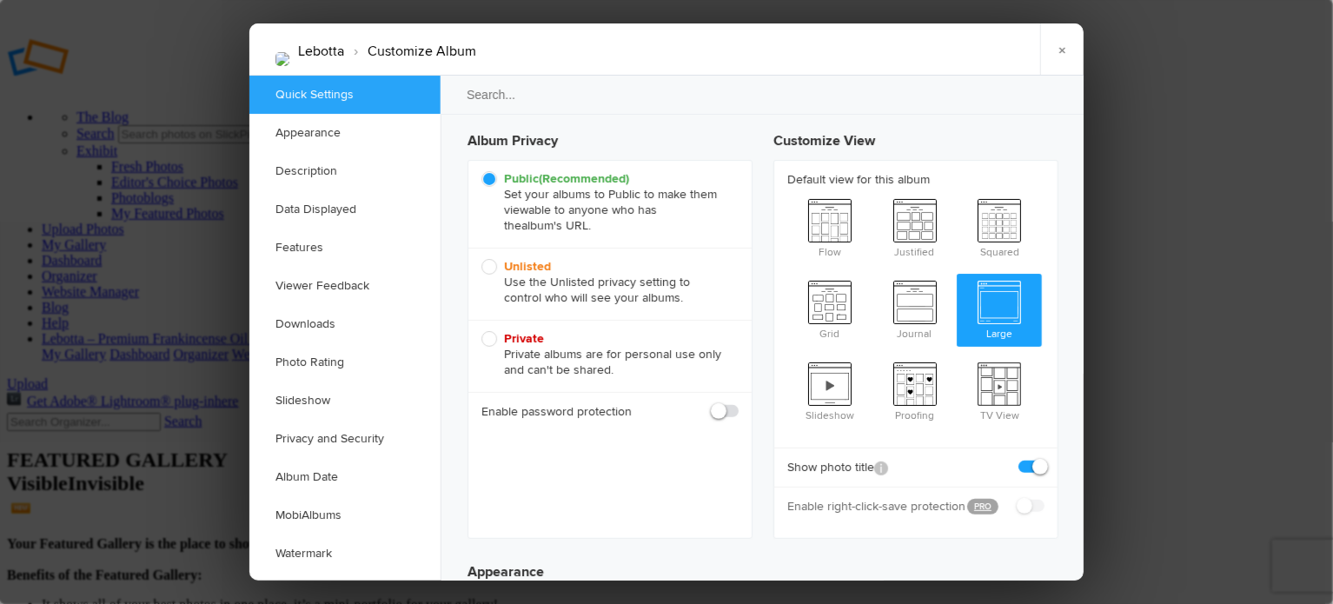
scroll to position [0, 0]
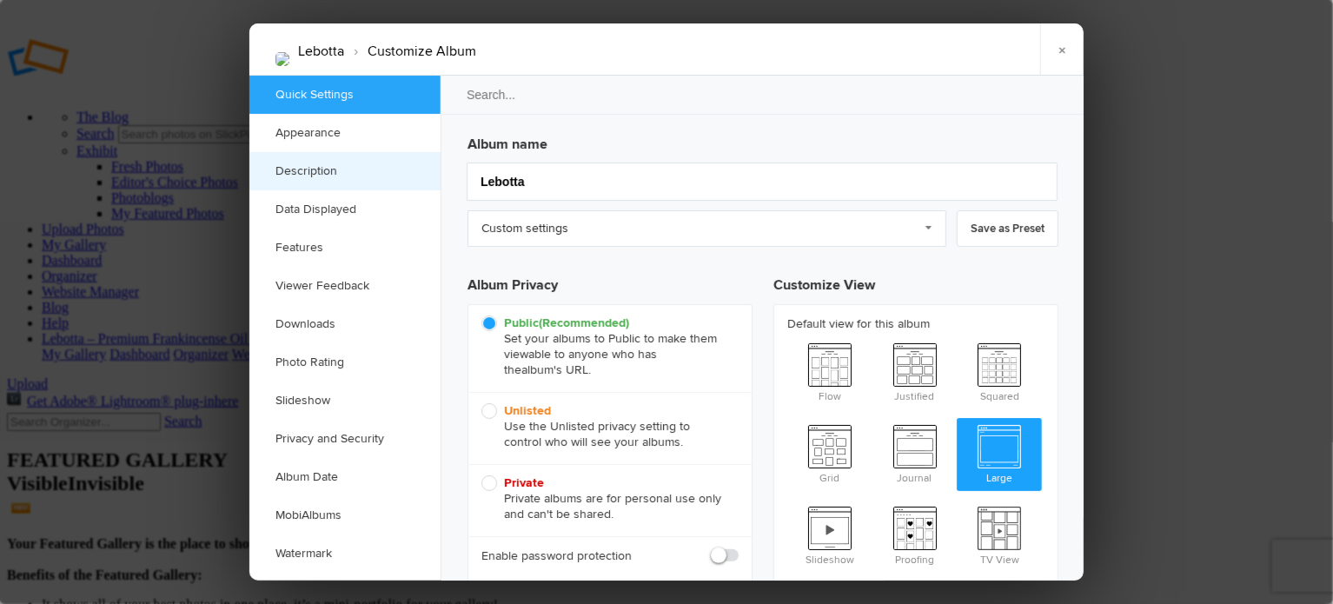
click at [320, 181] on link "Description" at bounding box center [344, 171] width 191 height 38
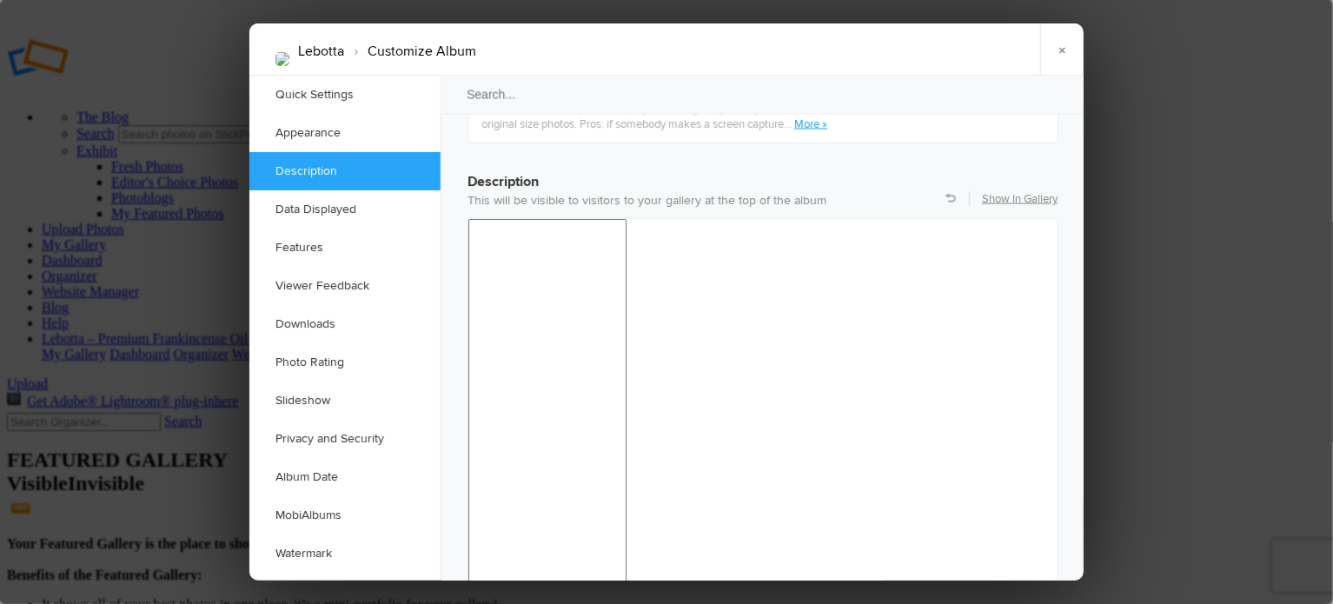
scroll to position [1346, 0]
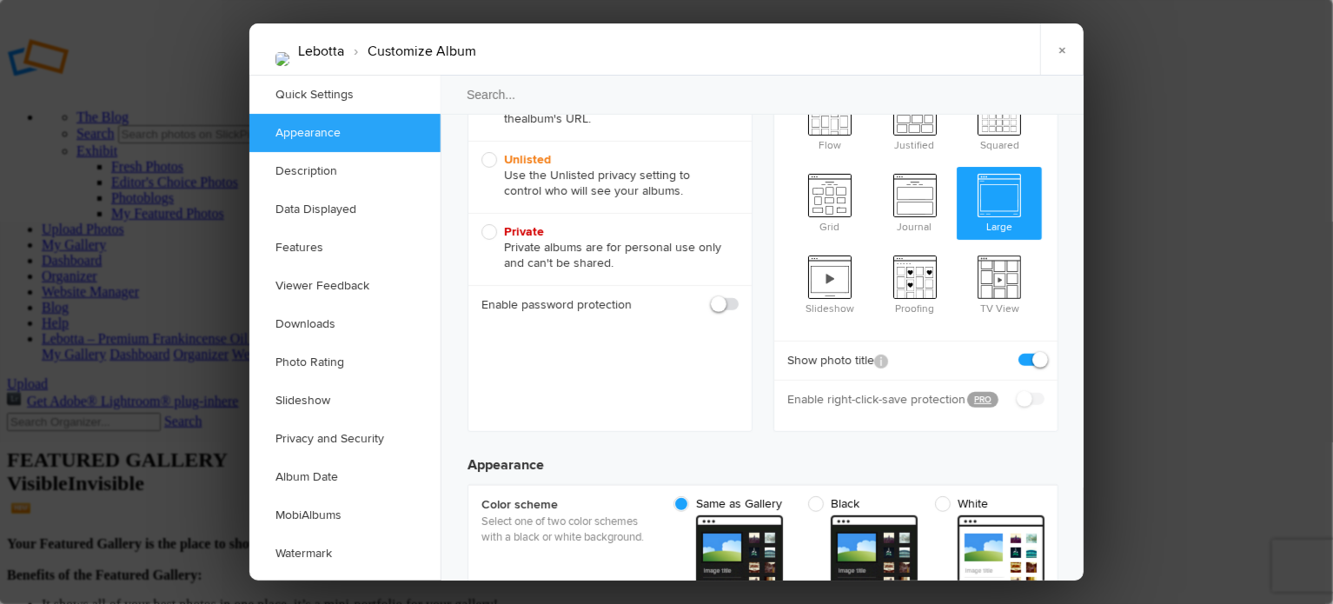
scroll to position [0, 0]
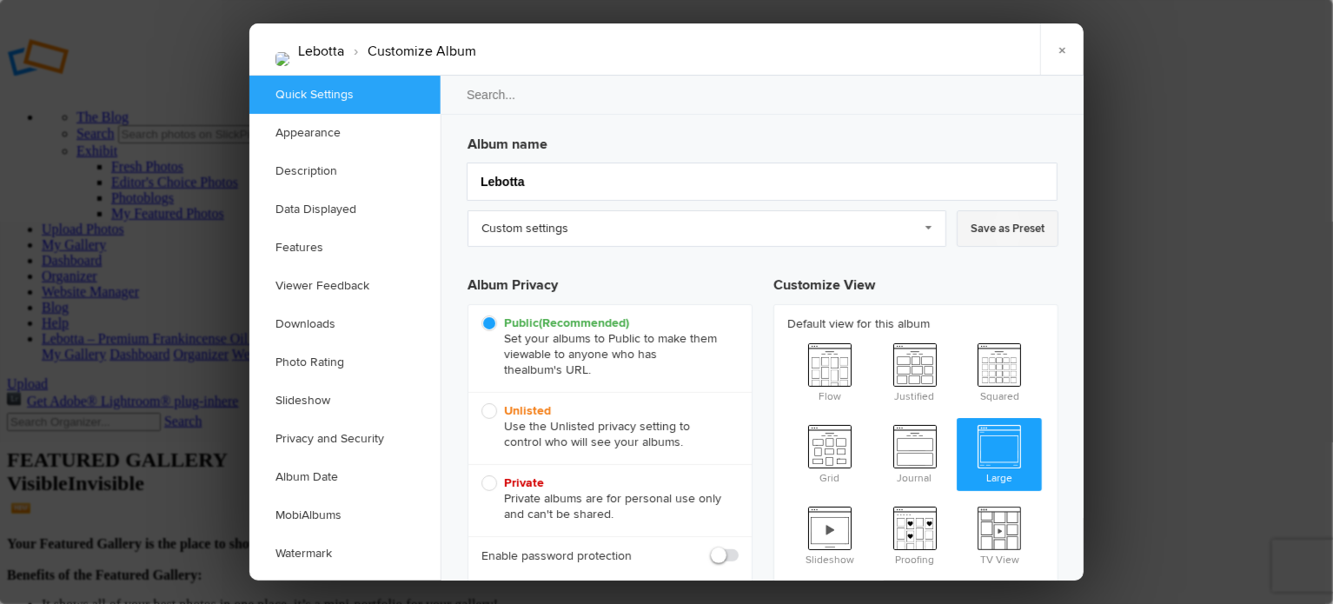
click at [986, 234] on link "Save as Preset" at bounding box center [1007, 228] width 102 height 36
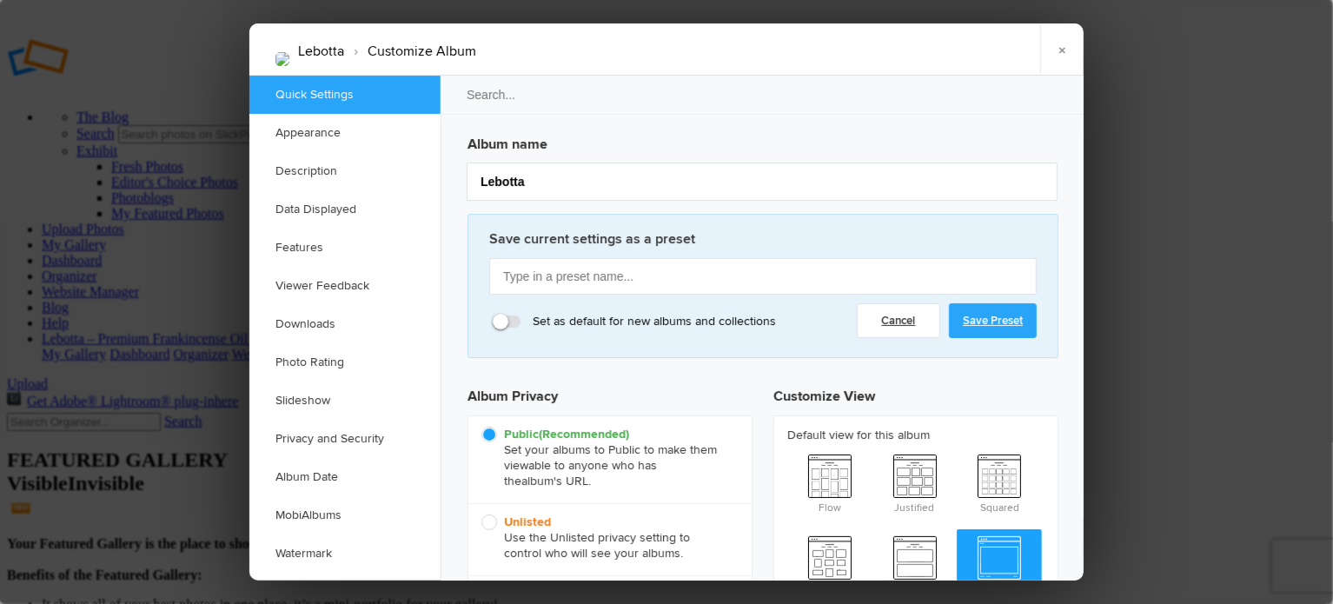
click at [986, 331] on link "Save Preset" at bounding box center [993, 320] width 88 height 35
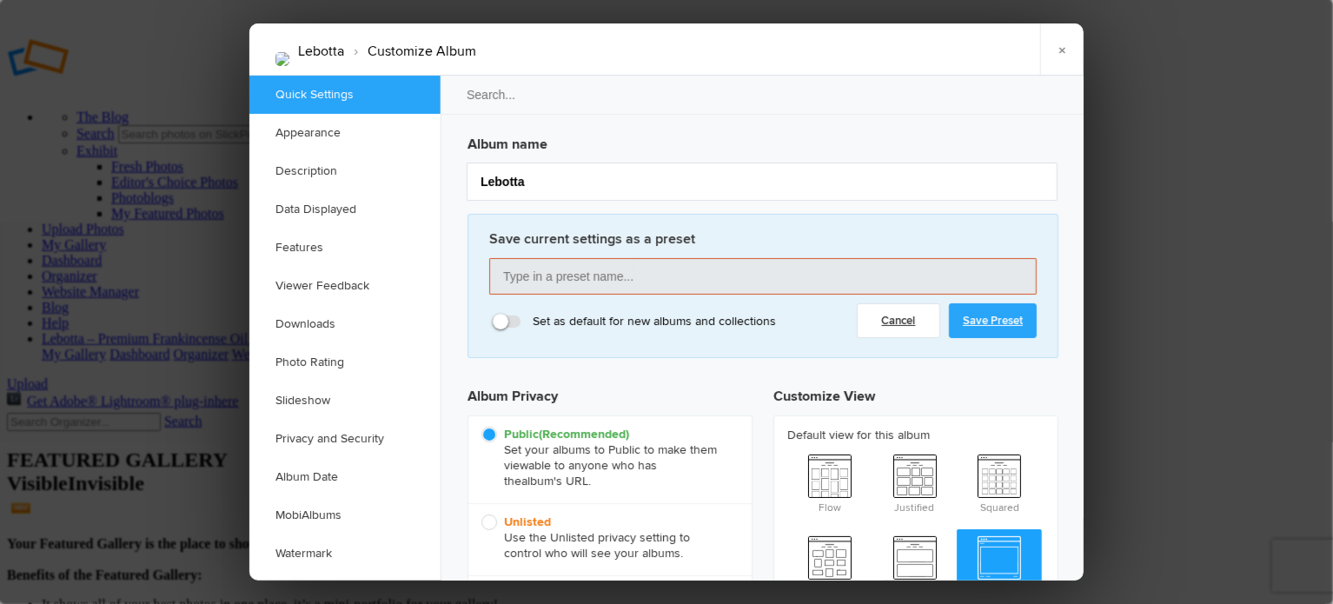
click at [562, 290] on input "text" at bounding box center [762, 276] width 547 height 36
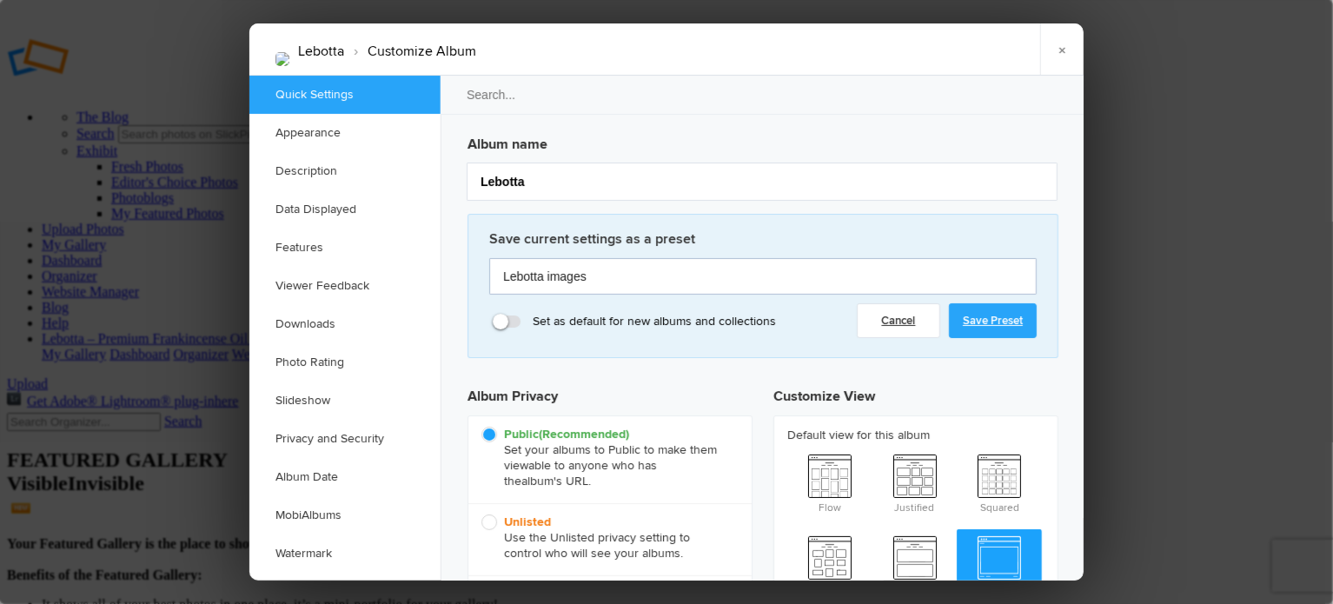
type input "Lebotta images"
click at [1003, 314] on link "Save Preset" at bounding box center [993, 320] width 88 height 35
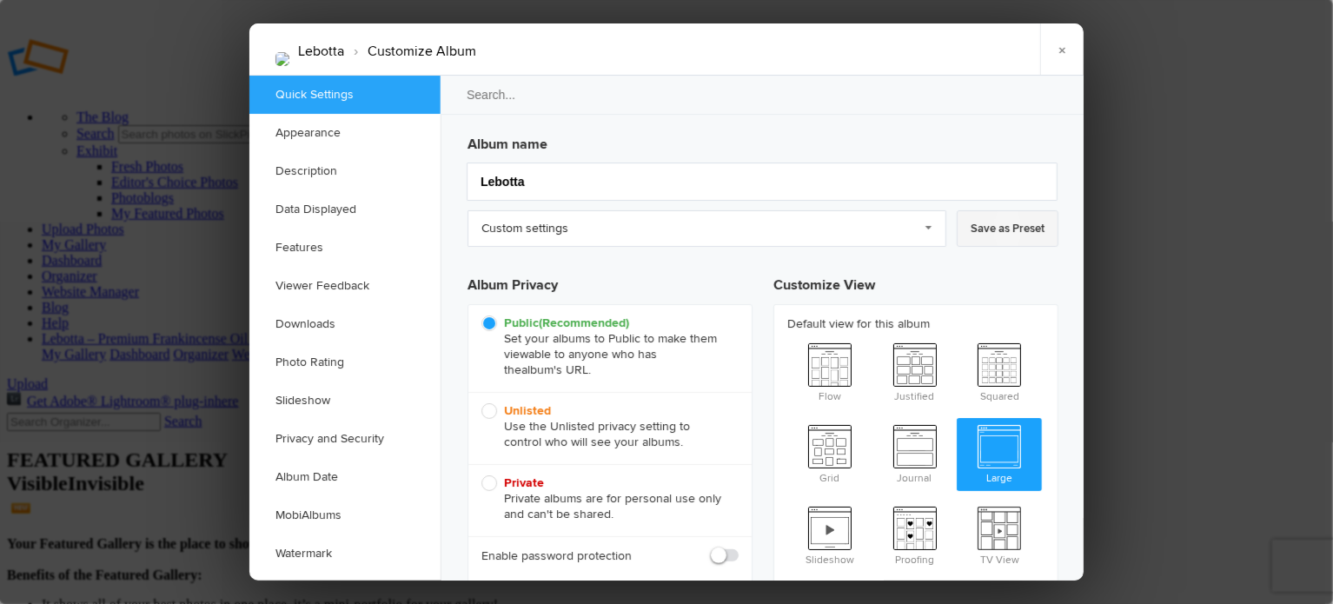
click at [993, 228] on link "Save as Preset" at bounding box center [1007, 228] width 102 height 36
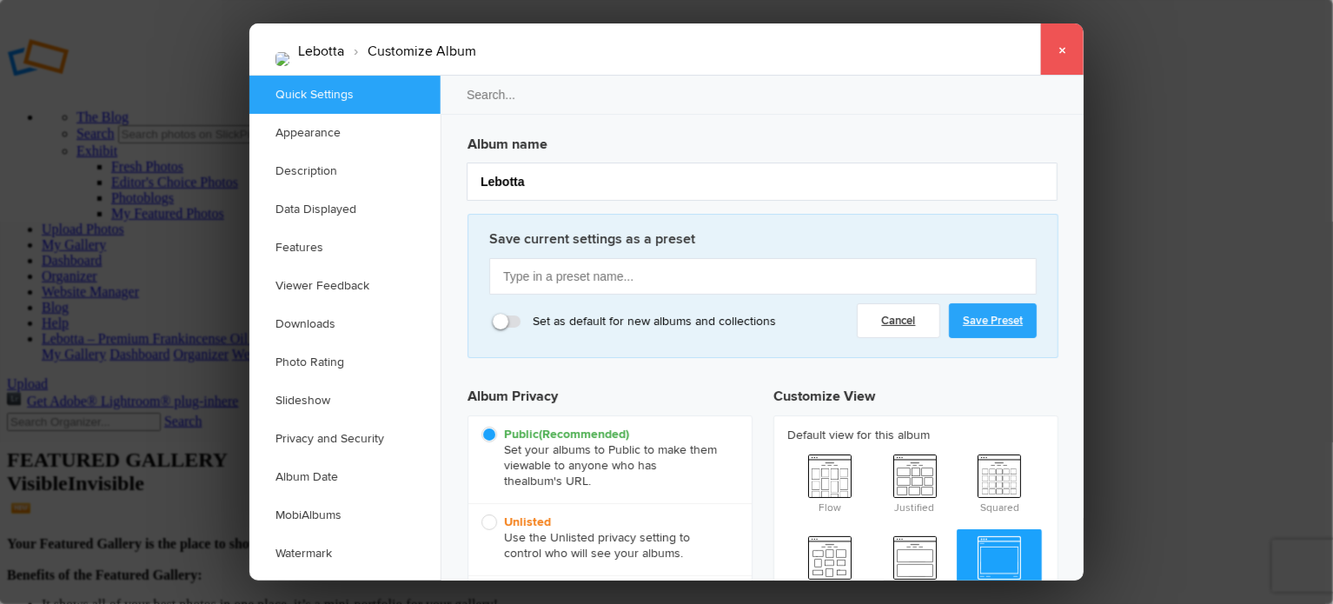
click at [1059, 50] on link "×" at bounding box center [1061, 49] width 43 height 52
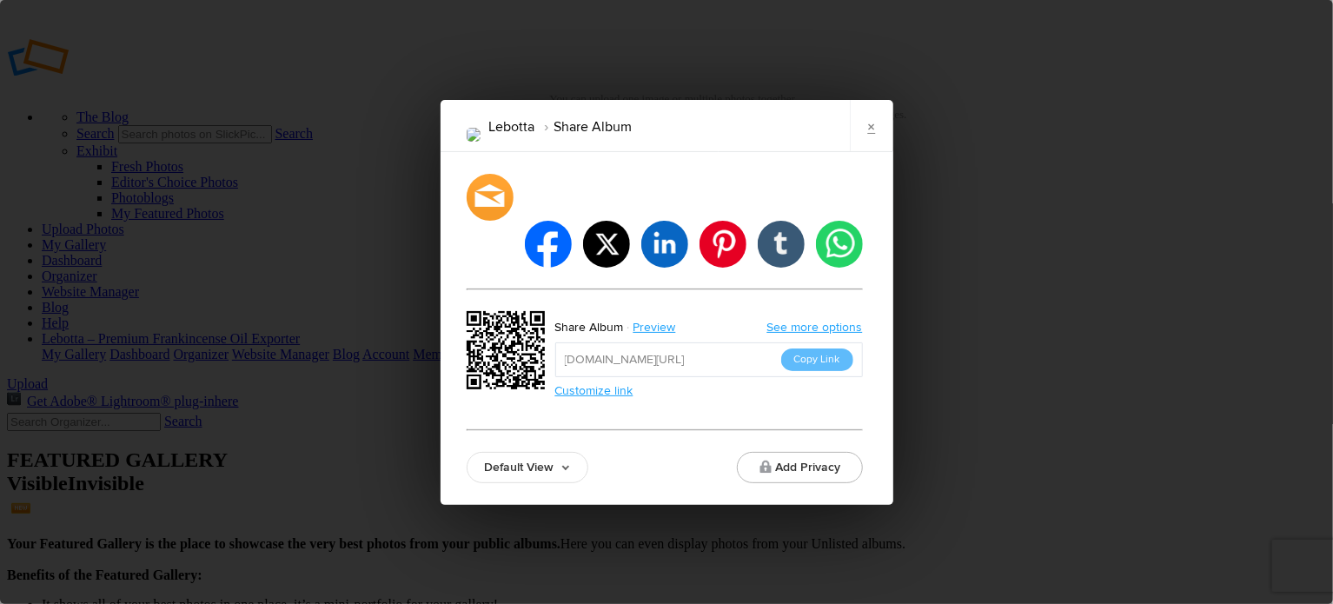
click at [555, 452] on link "Default View" at bounding box center [528, 467] width 122 height 31
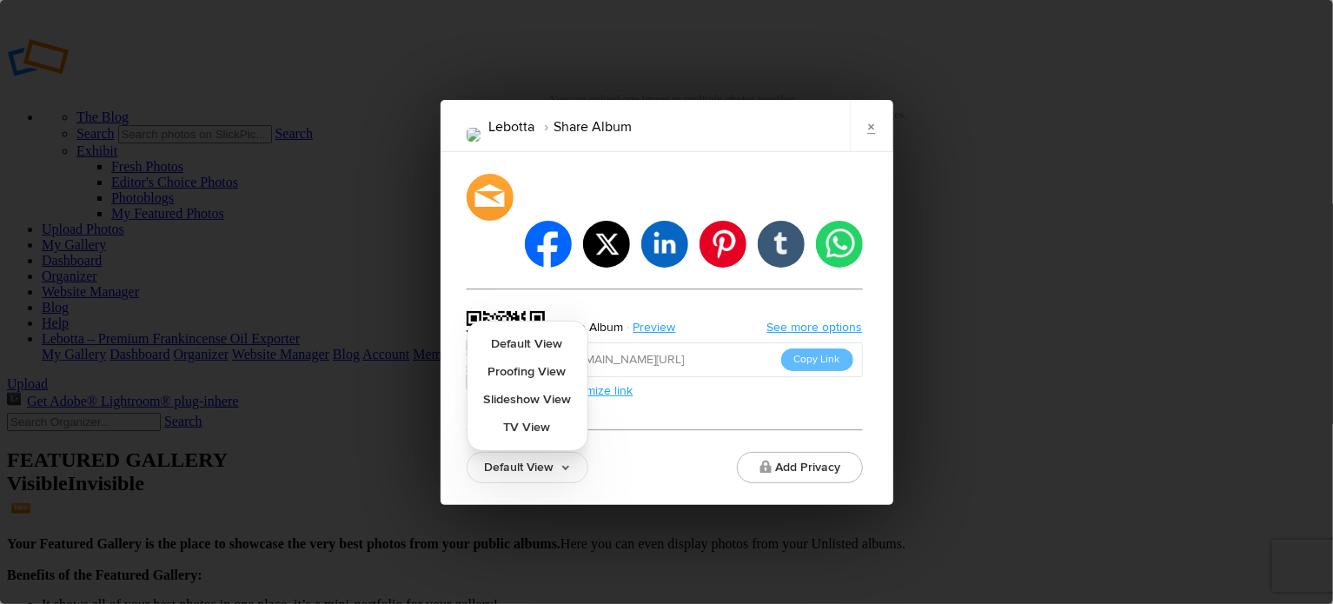
click at [659, 403] on div "facebook twitter linkedin pinterest tumblr whatsapp Share Album Preview See mor…" at bounding box center [665, 328] width 396 height 309
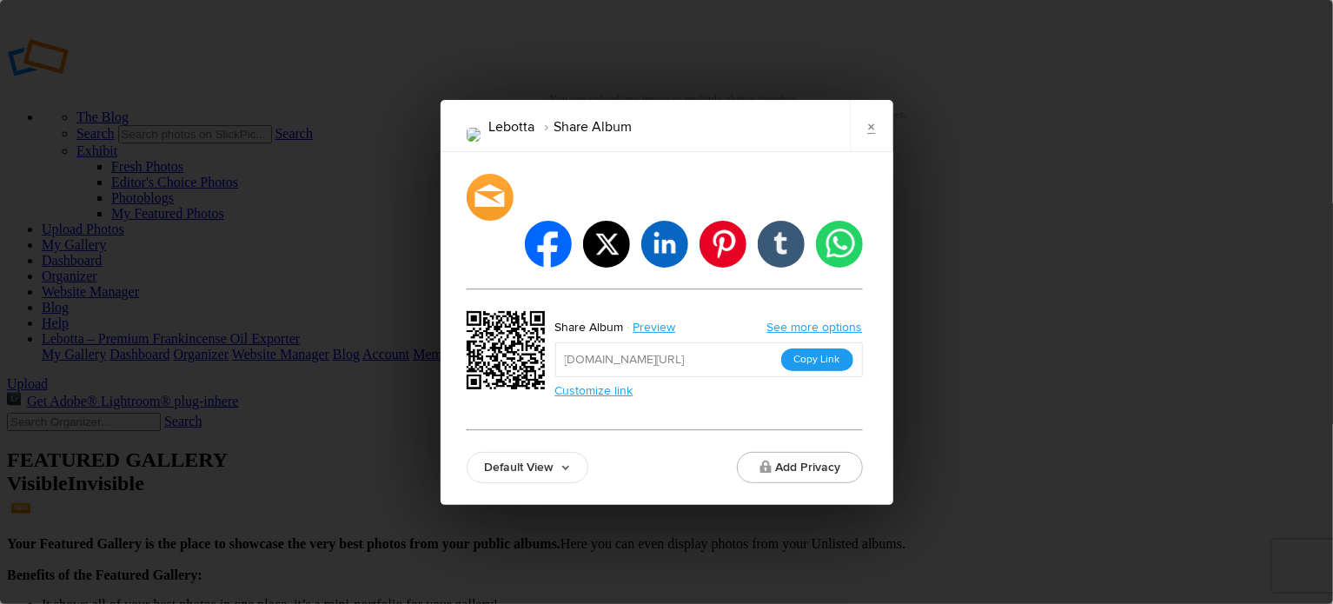
click at [815, 348] on button "Copy Link" at bounding box center [817, 359] width 72 height 23
click at [656, 394] on div "facebook twitter linkedin pinterest tumblr whatsapp Share Album Preview See mor…" at bounding box center [665, 328] width 396 height 309
click at [655, 147] on div "Lebotta Share Album" at bounding box center [579, 126] width 279 height 52
click at [815, 320] on link "See more options" at bounding box center [815, 327] width 96 height 15
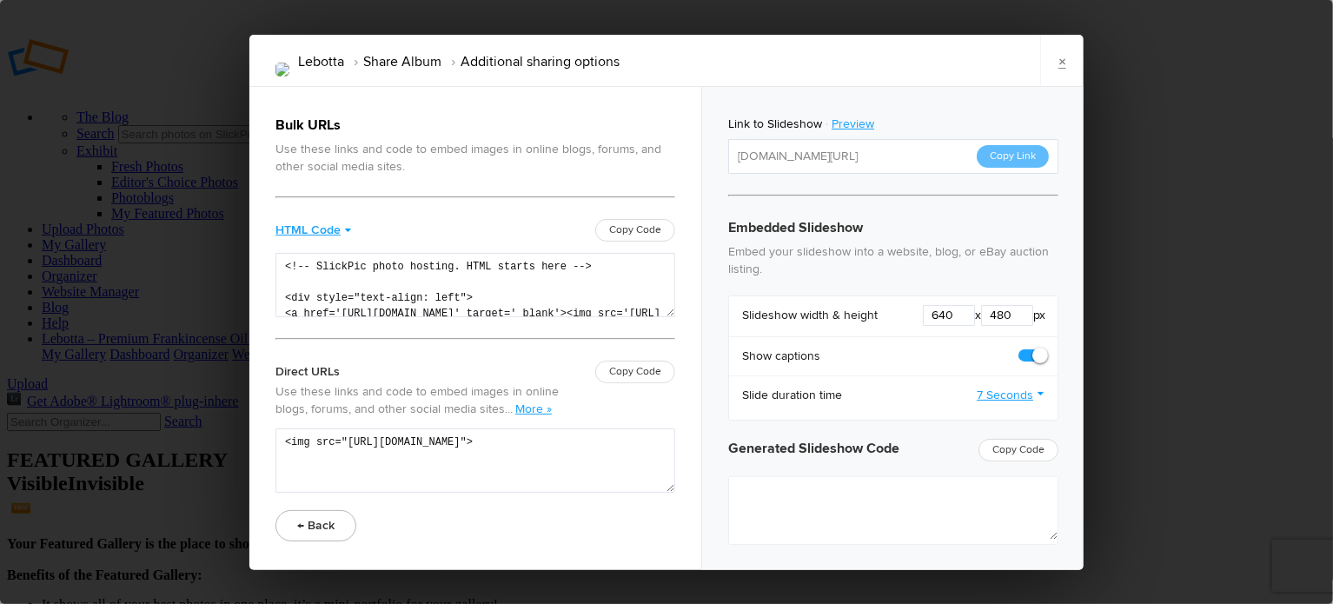
type textarea "<iframe src="[URL][DOMAIN_NAME]" width="640" height="480" frameborder=0 margin=…"
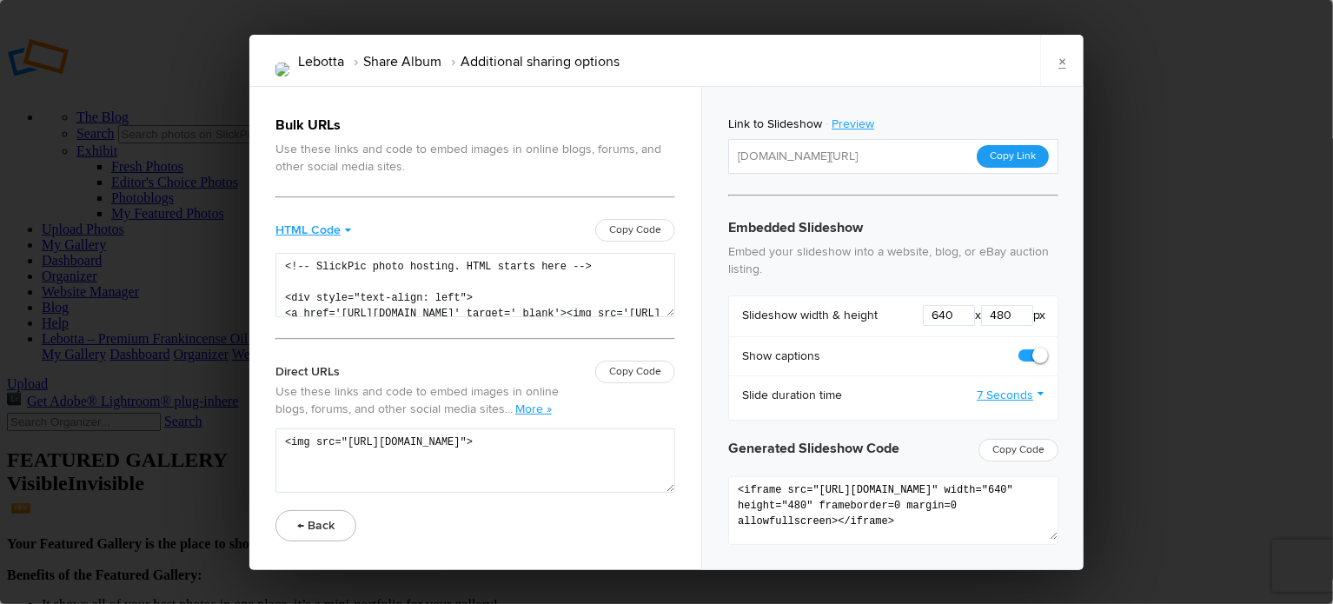
click at [1008, 155] on button "Copy Link" at bounding box center [1012, 156] width 72 height 23
click at [851, 126] on link "Preview" at bounding box center [854, 124] width 65 height 23
click at [1006, 160] on button "Copy Link" at bounding box center [1012, 156] width 72 height 23
click at [1058, 64] on link "×" at bounding box center [1061, 61] width 43 height 52
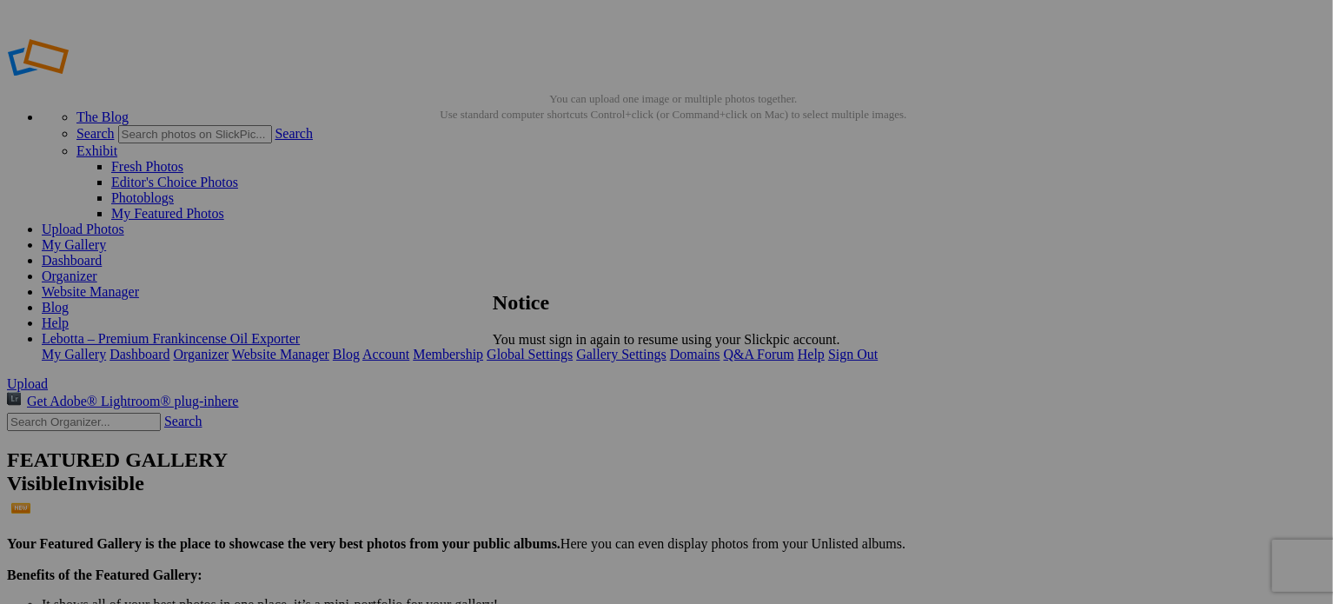
click at [524, 371] on span "Close" at bounding box center [508, 368] width 31 height 15
